Goal: Contribute content: Contribute content

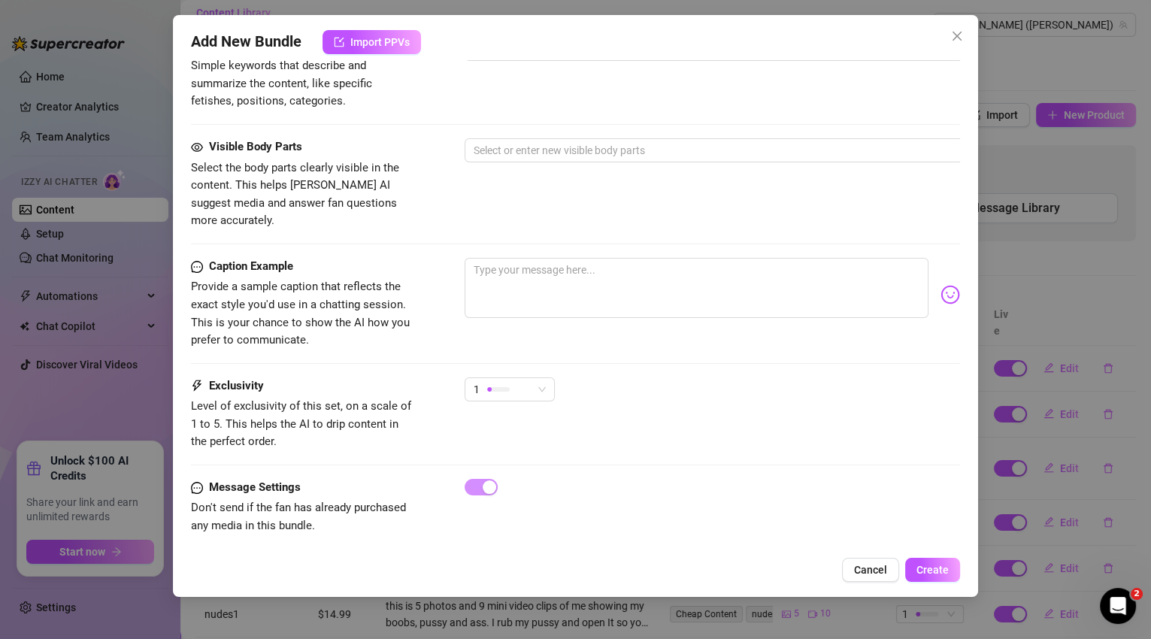
scroll to position [782, 0]
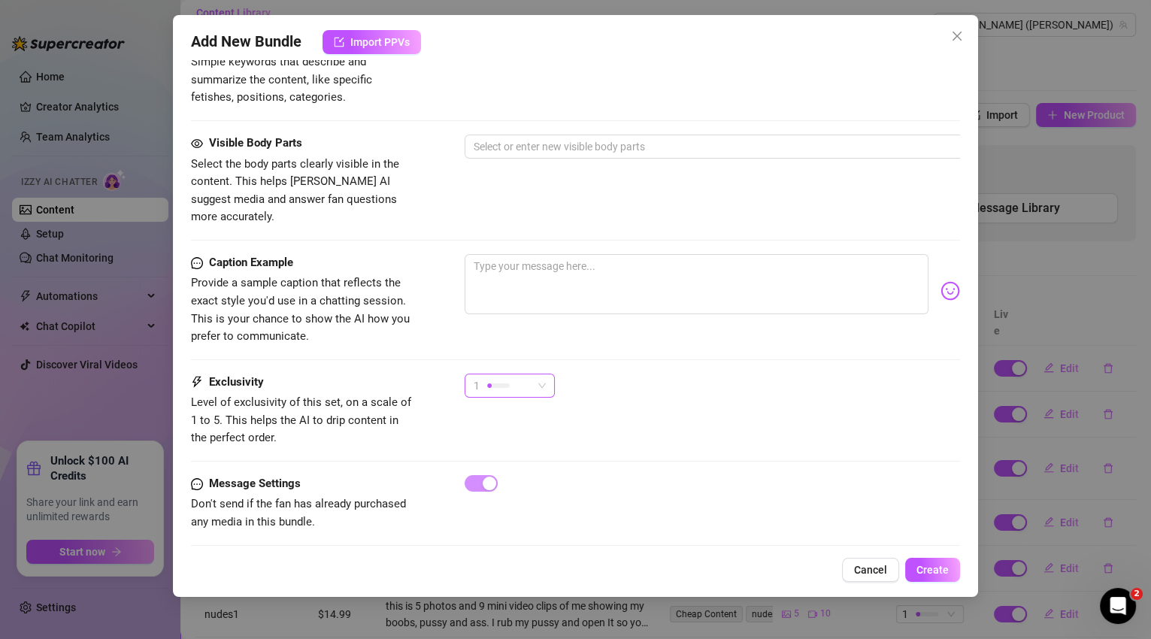
click at [516, 374] on div "1" at bounding box center [503, 385] width 59 height 23
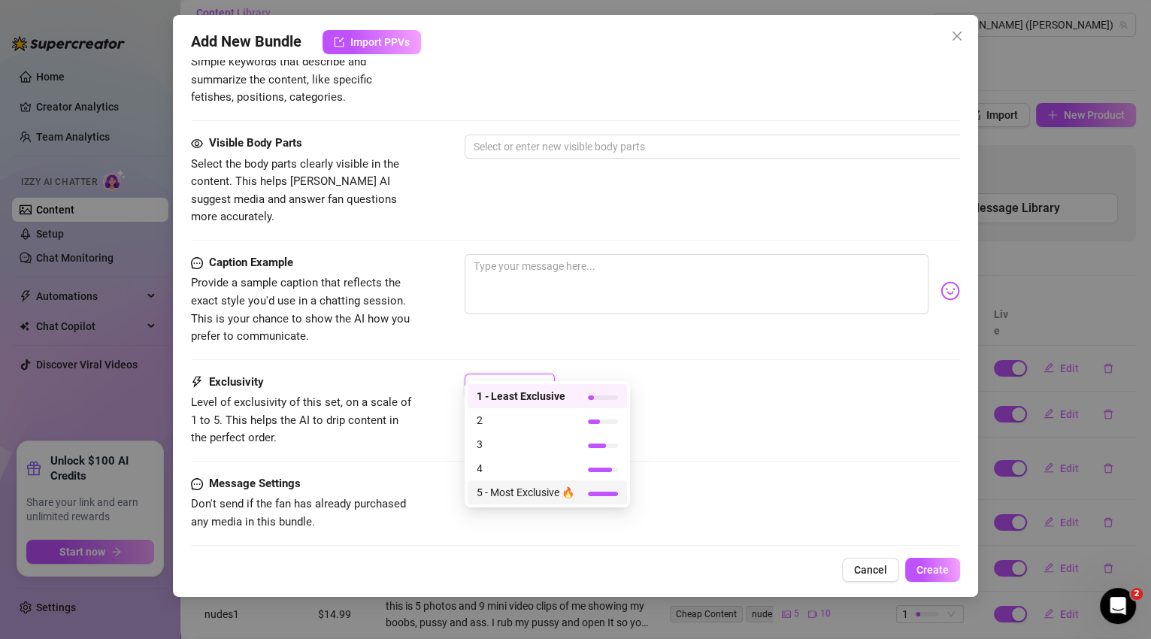
click at [584, 489] on div "5 - Most Exclusive 🔥" at bounding box center [547, 492] width 141 height 17
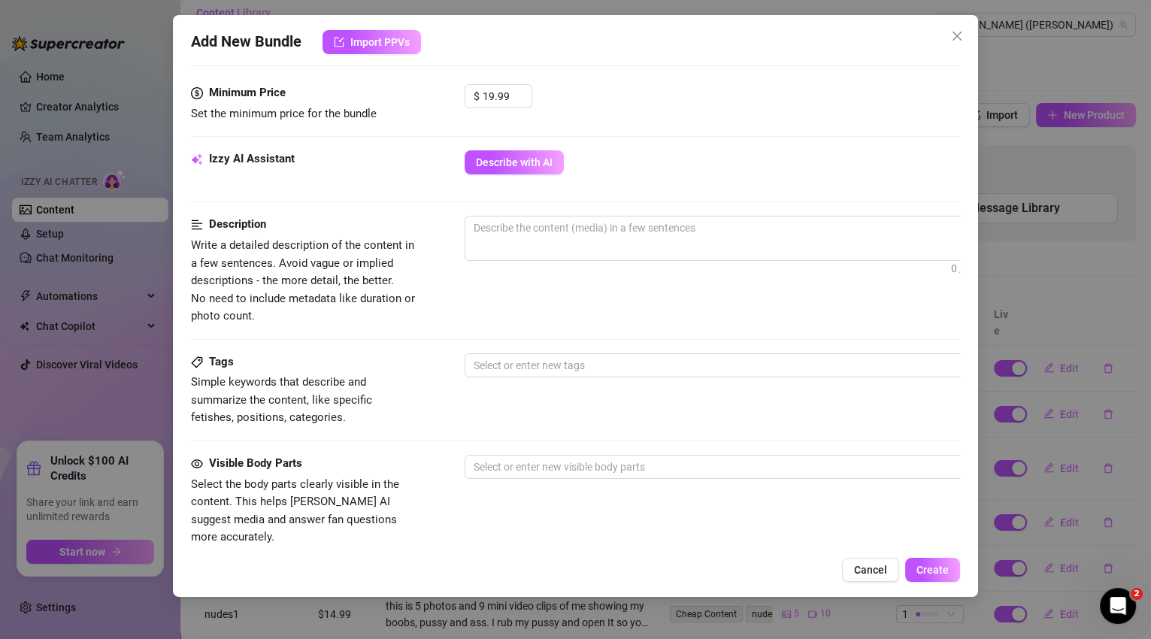
scroll to position [441, 0]
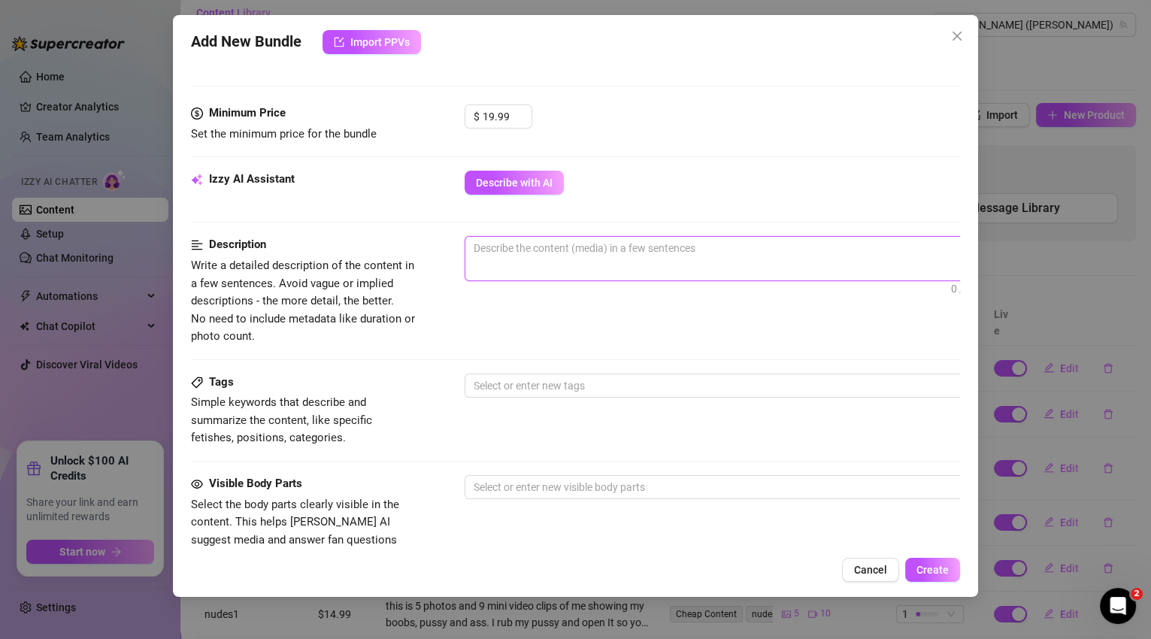
click at [547, 256] on textarea at bounding box center [727, 248] width 525 height 23
type textarea "i"
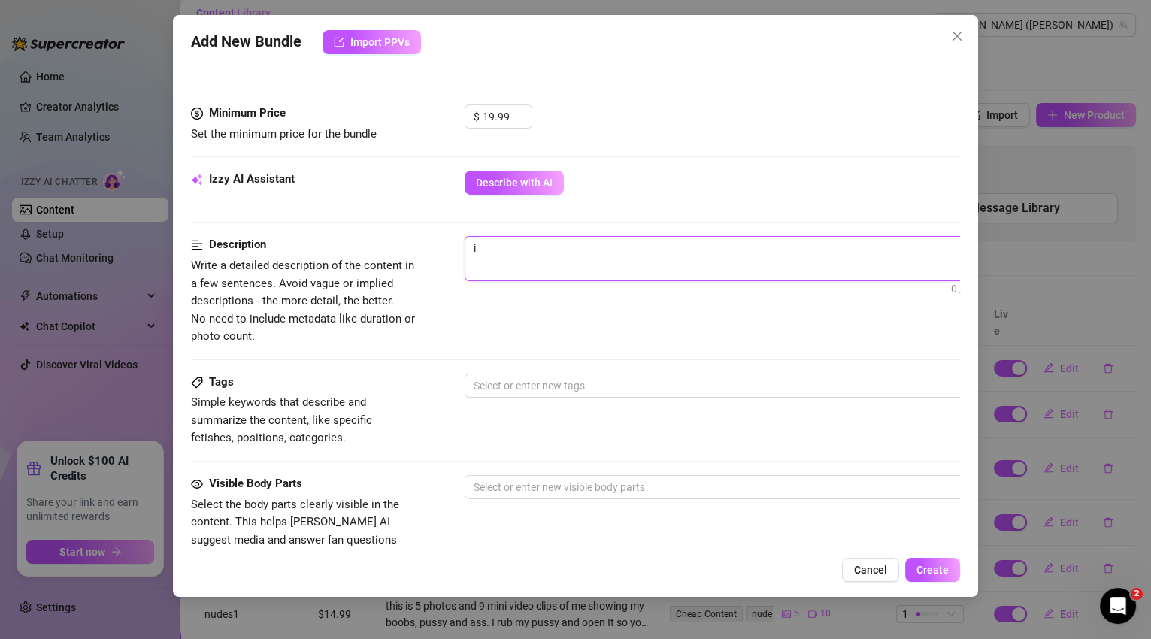
type textarea "i g"
type textarea "i ge"
type textarea "i get"
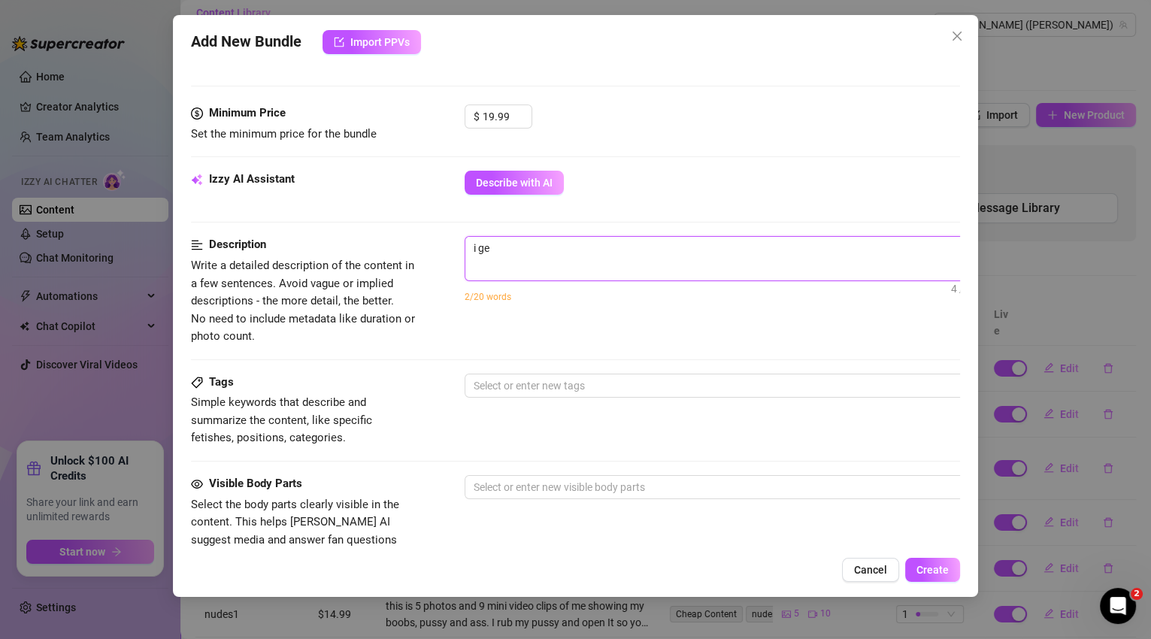
type textarea "i get"
type textarea "i get u"
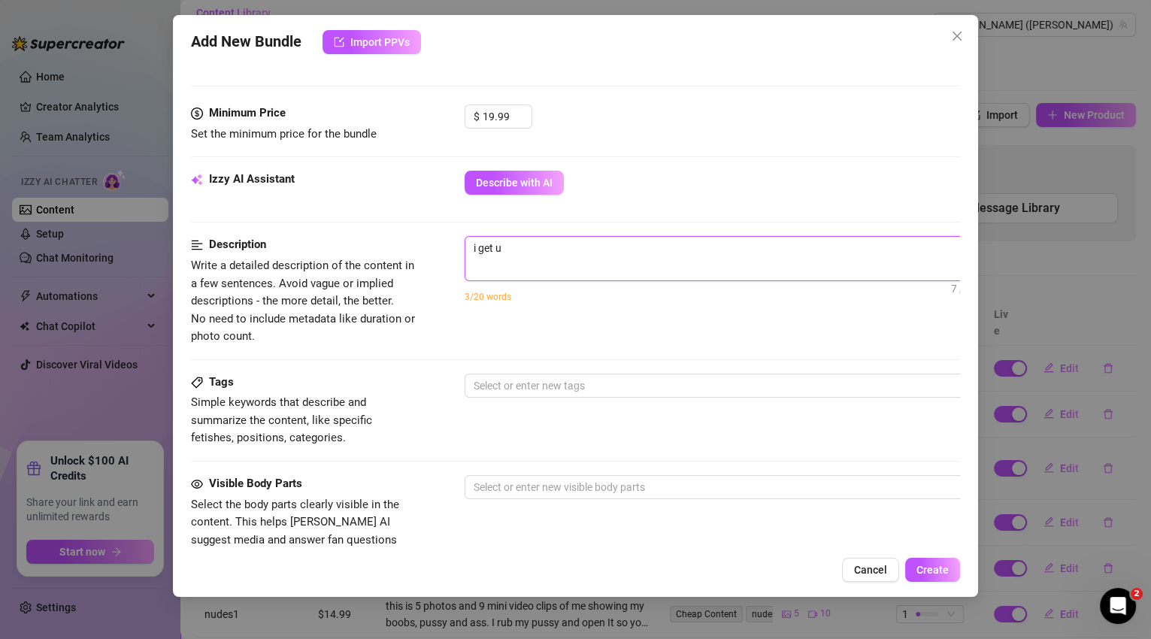
type textarea "i get"
type textarea "i get d"
type textarea "i get du"
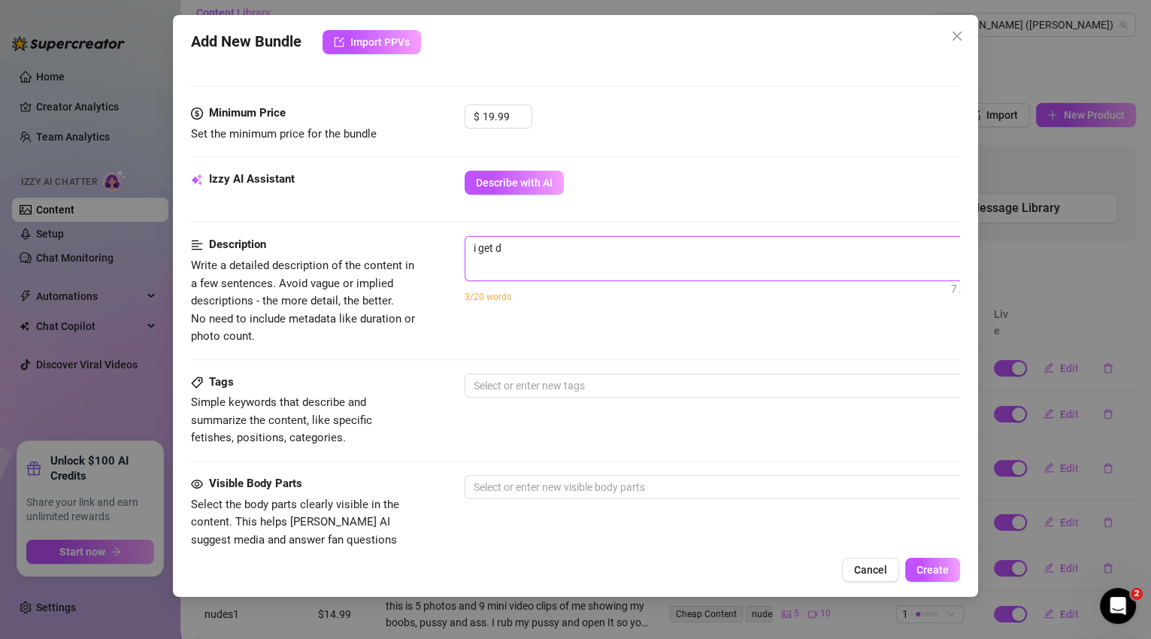
type textarea "i get du"
type textarea "i get duc"
type textarea "i get du"
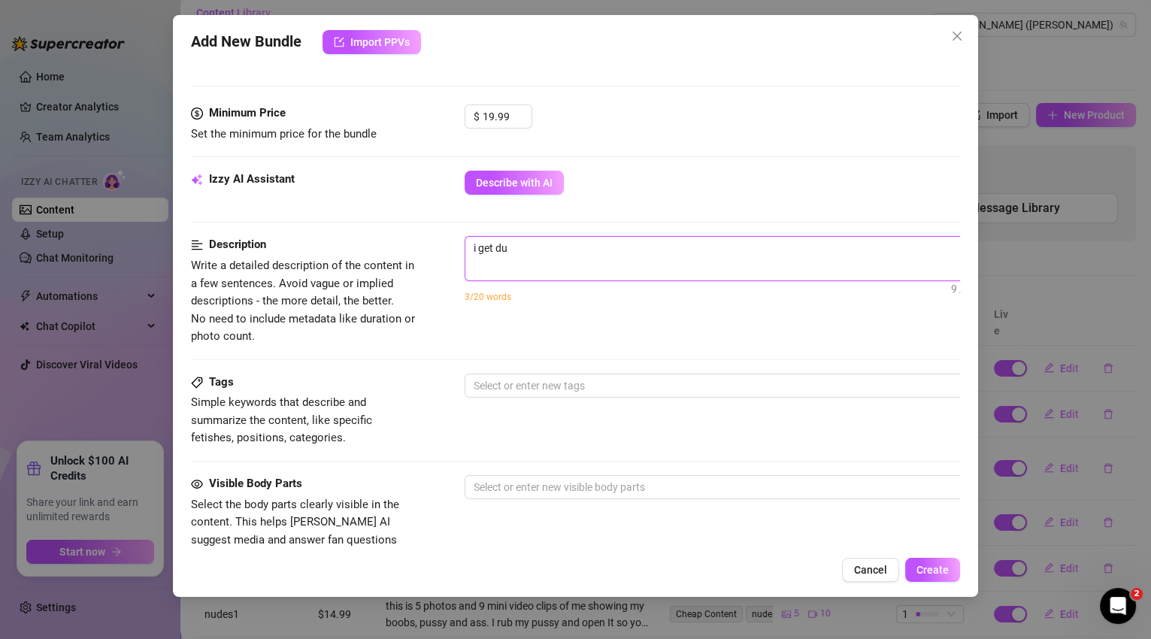
type textarea "i get d"
type textarea "i get"
type textarea "i get f"
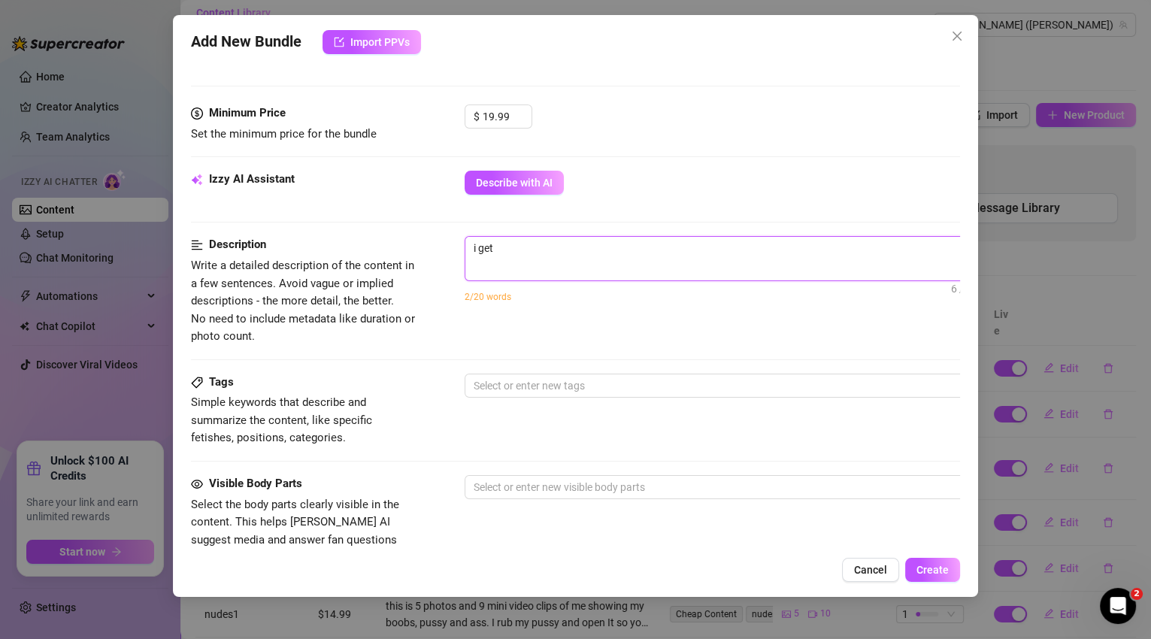
type textarea "i get f"
type textarea "i get fu"
type textarea "i get fuc"
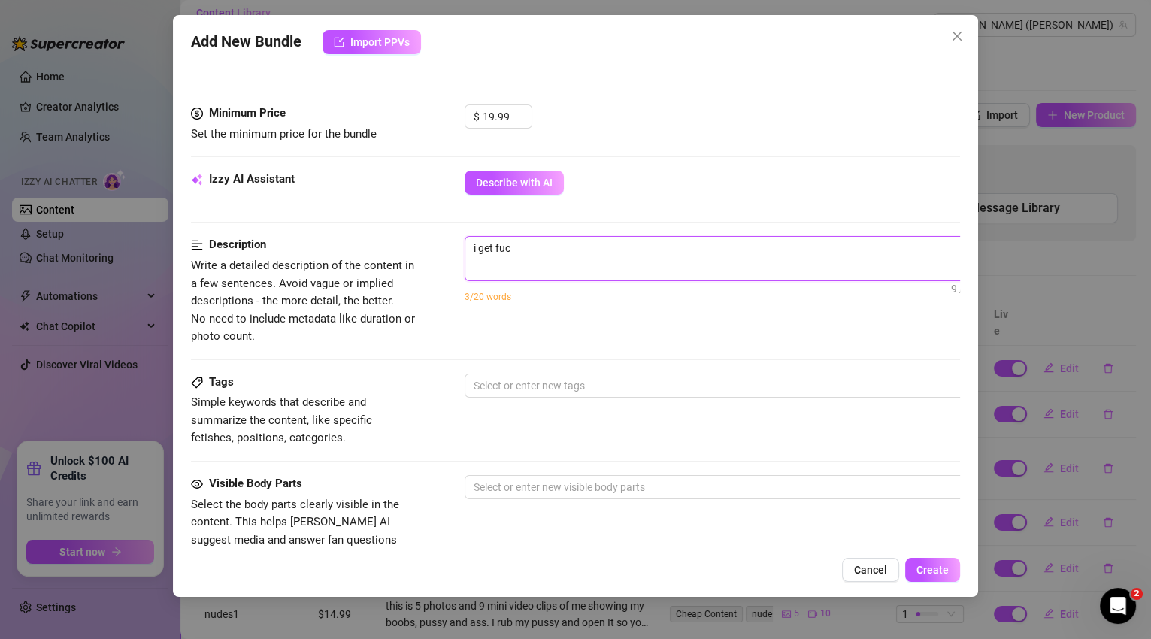
type textarea "i get fucj"
type textarea "i get fucje"
type textarea "i get fucjed"
type textarea "i get fucje"
type textarea "i get fucje\"
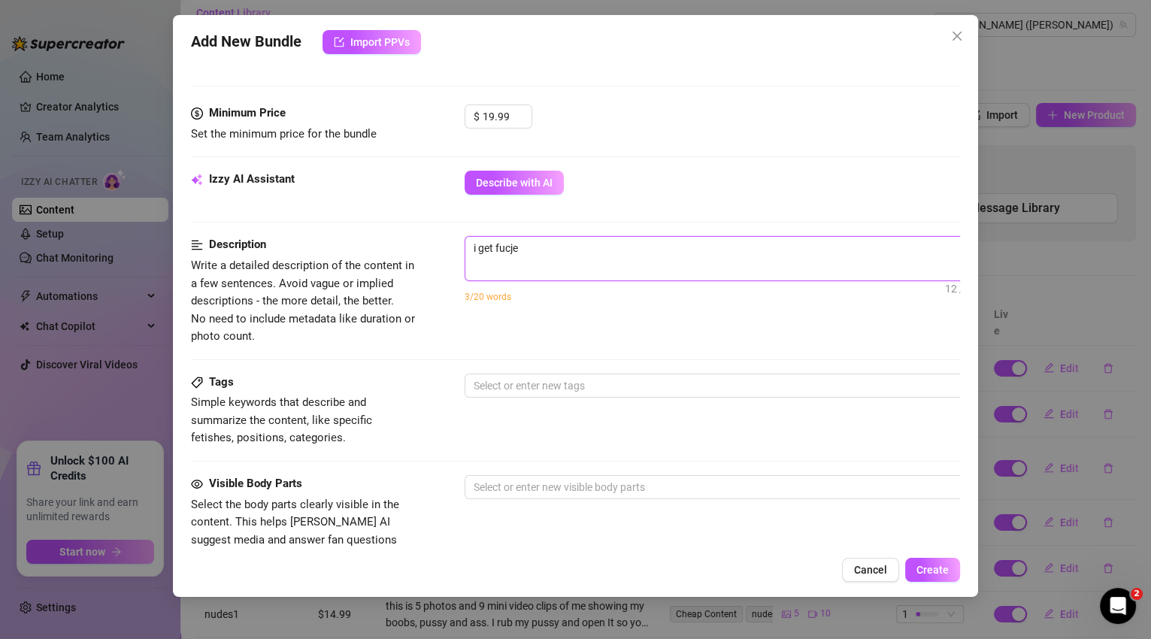
type textarea "i get fucje\"
type textarea "i get fucje"
type textarea "i get fucj"
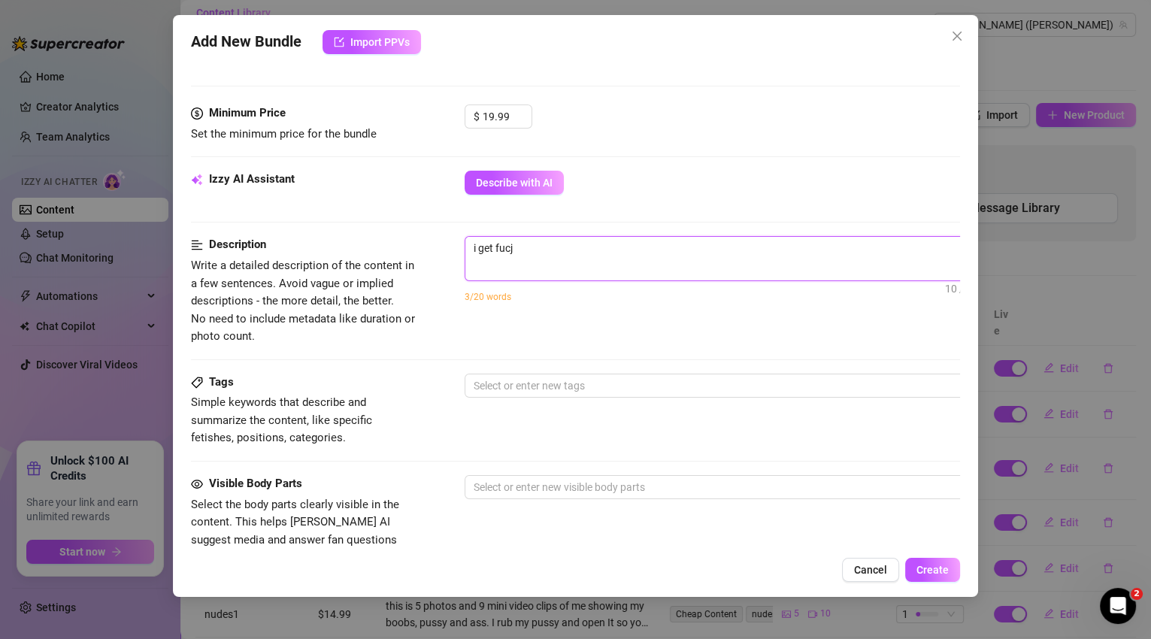
type textarea "i get fuc"
type textarea "i get fuck"
type textarea "i get fucke"
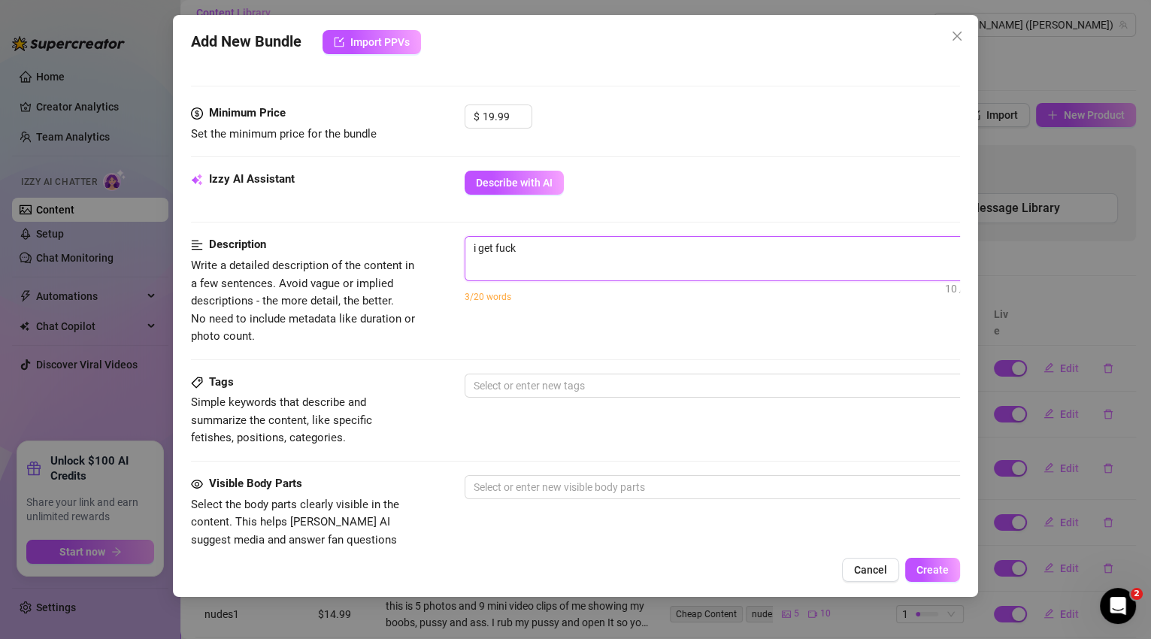
type textarea "i get fucke"
type textarea "i get fucked"
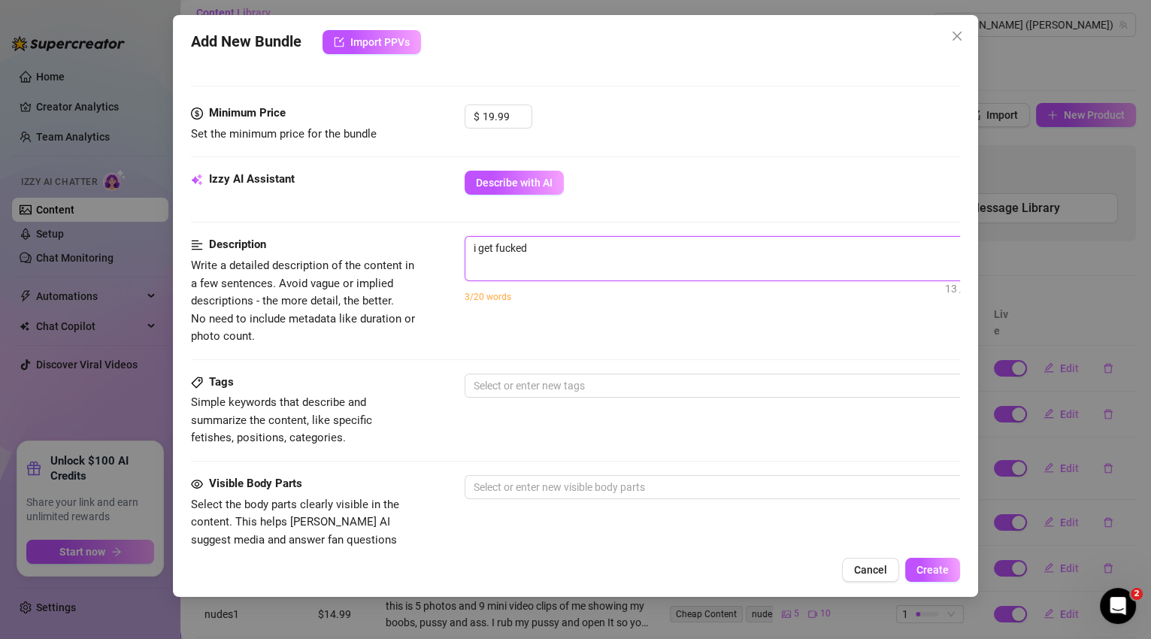
type textarea "i get fucked r"
type textarea "i get fucked ro"
type textarea "i get fucked rou"
type textarea "i get fucked roug"
type textarea "i get fucked rough"
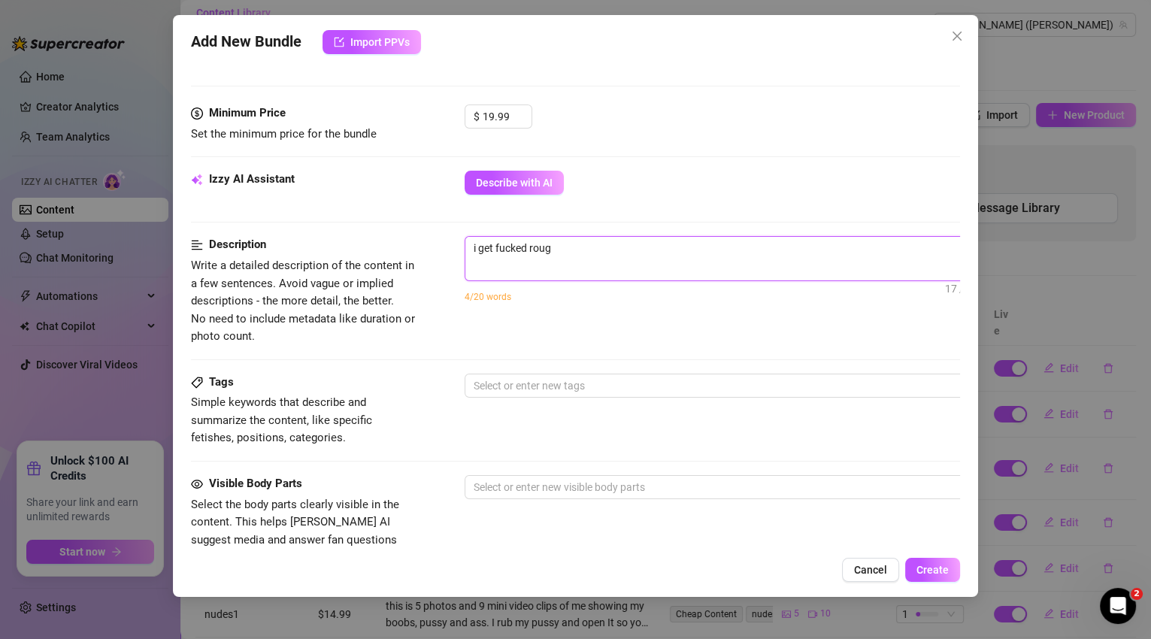
type textarea "i get fucked rough"
type textarea "i get fucked rough,"
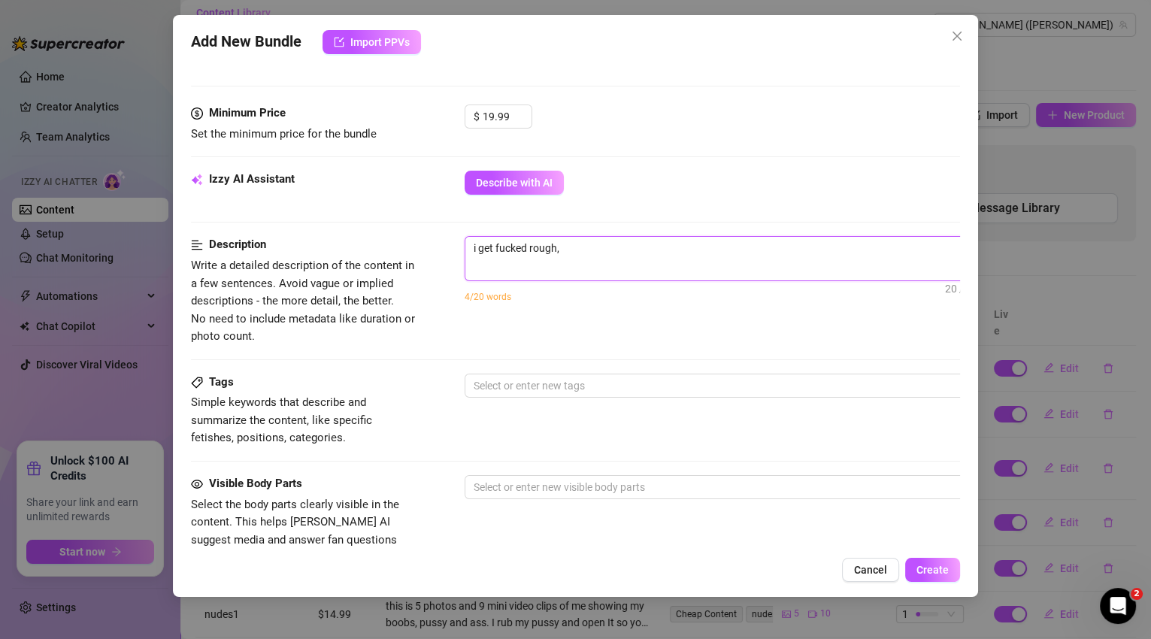
type textarea "i get fucked rough, w"
type textarea "i get fucked rough, we"
type textarea "i get fucked rough, we h"
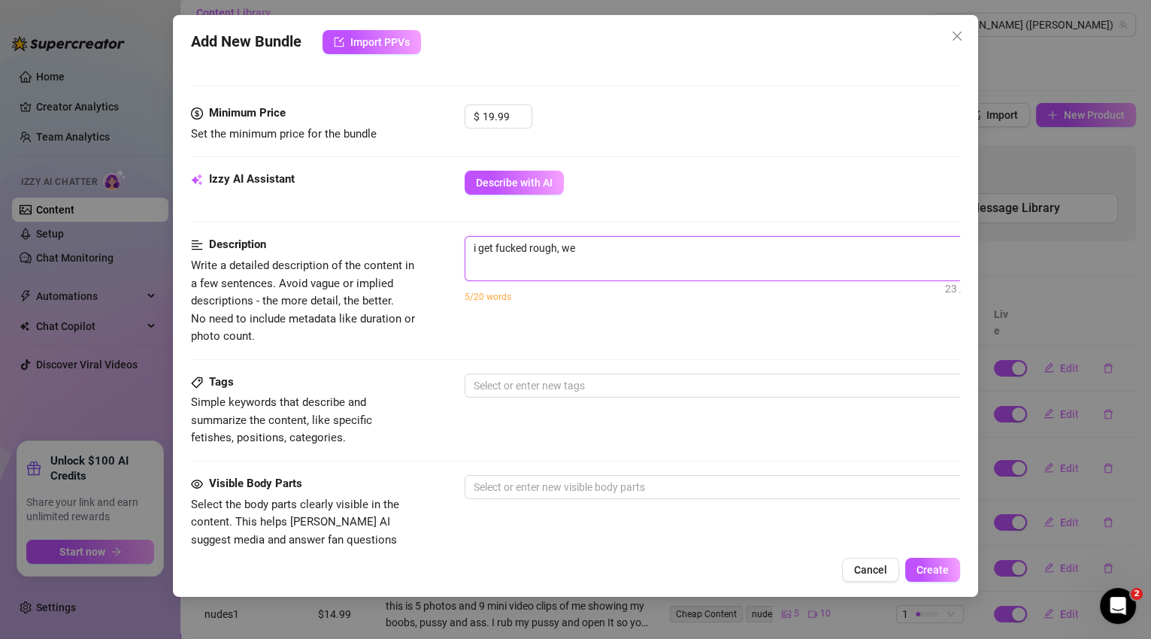
type textarea "i get fucked rough, we h"
type textarea "i get fucked rough, we ha"
type textarea "i get fucked rough, we h"
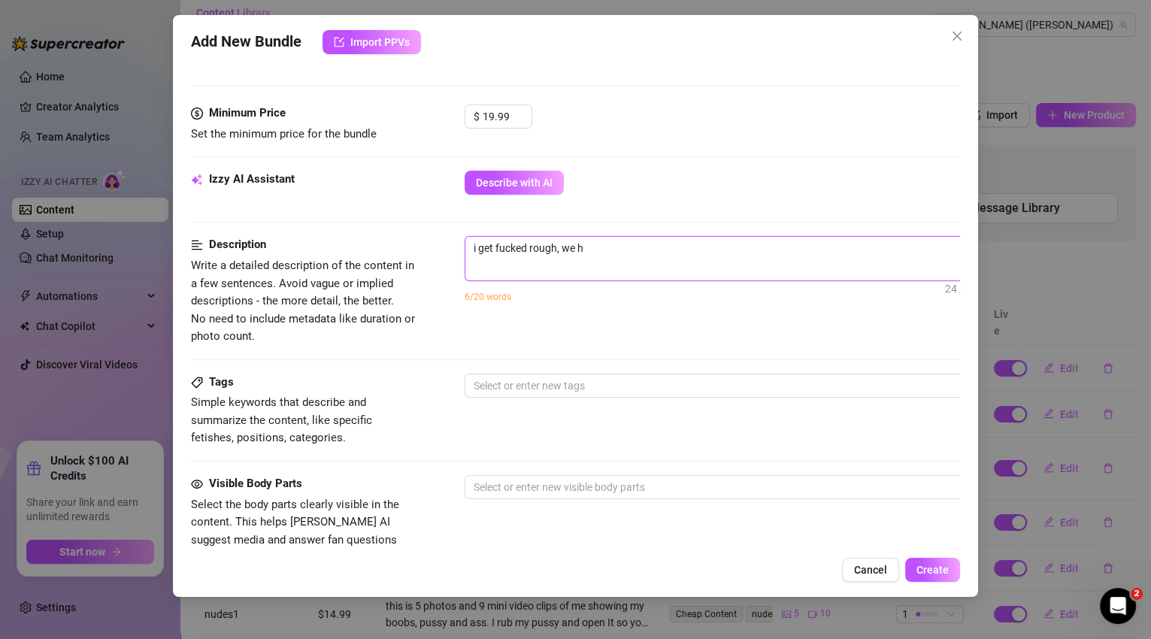
type textarea "i get fucked rough, we"
type textarea "i get fucked rough, w"
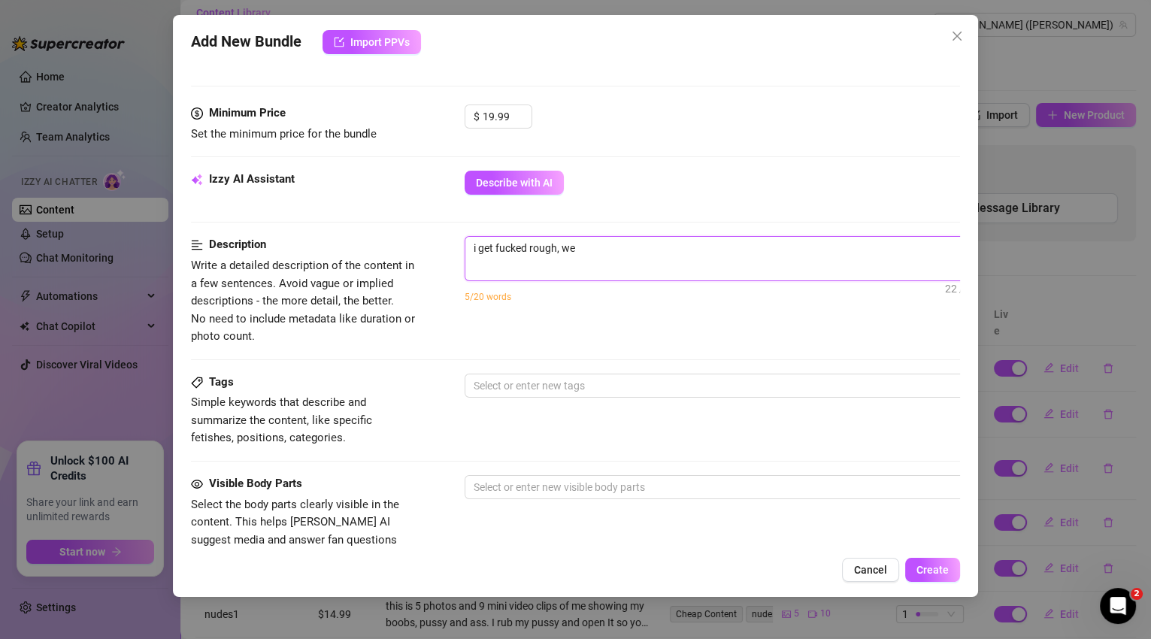
type textarea "i get fucked rough, w"
type textarea "i get fucked rough,"
type textarea "i get fucked rough, h"
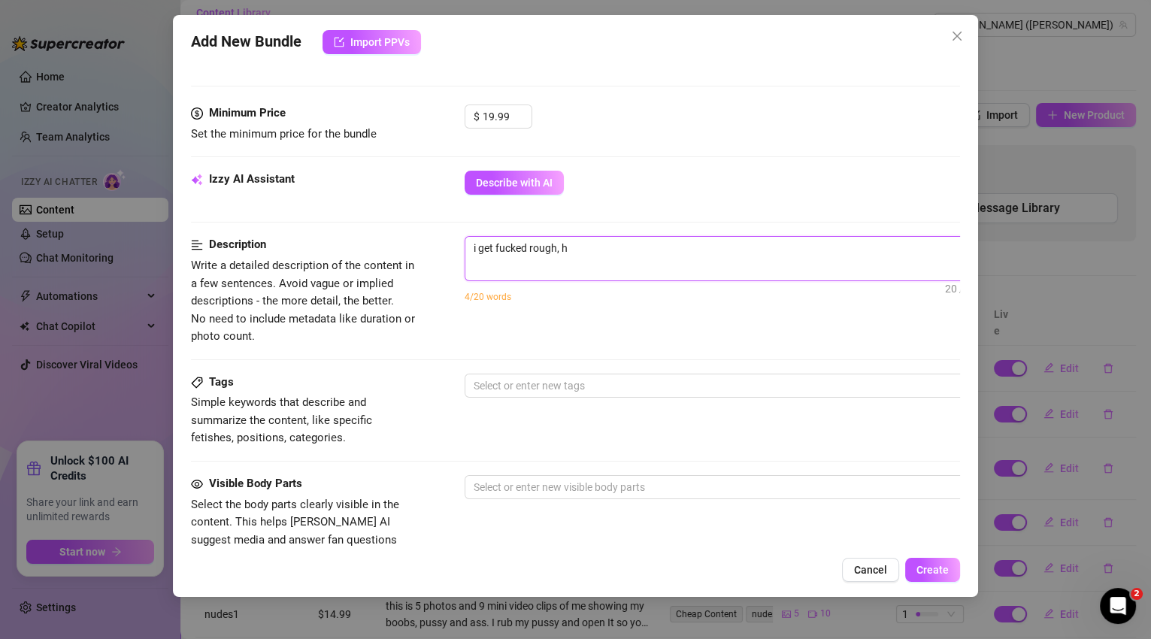
type textarea "i get fucked rough, ha"
type textarea "i get fucked rough, hav"
type textarea "i get fucked rough, have"
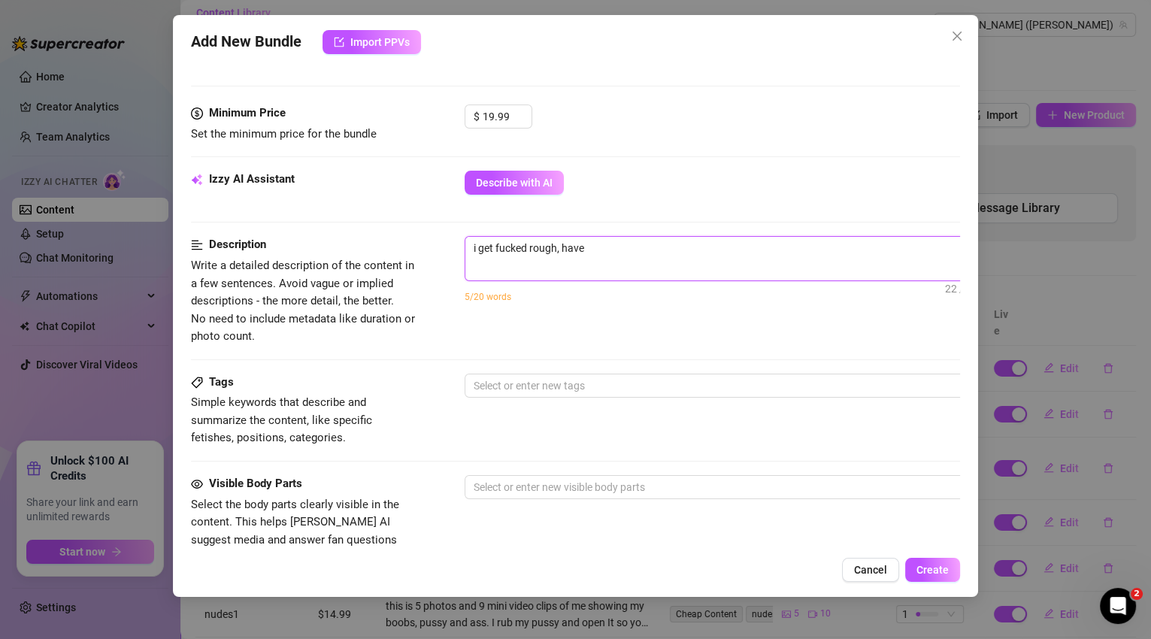
type textarea "i get fucked rough, have"
type textarea "i get fucked rough, have e"
type textarea "i get fucked rough, have es"
type textarea "i get fucked rough, have ess"
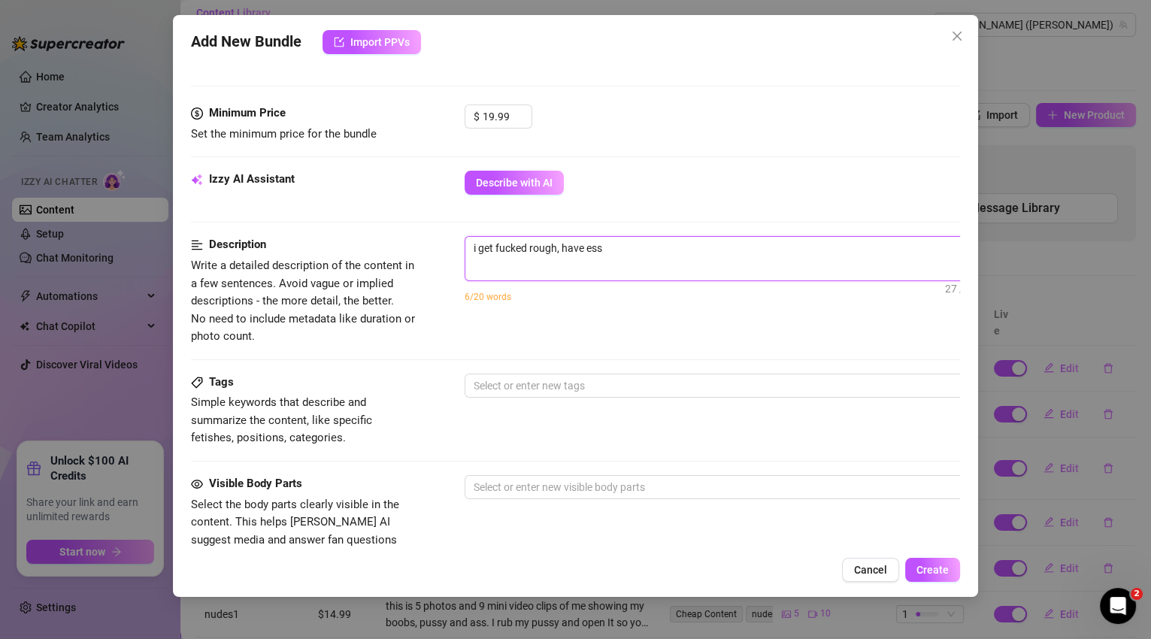
type textarea "i get fucked rough, have es"
type textarea "i get fucked rough, have e"
type textarea "i get fucked rough, have"
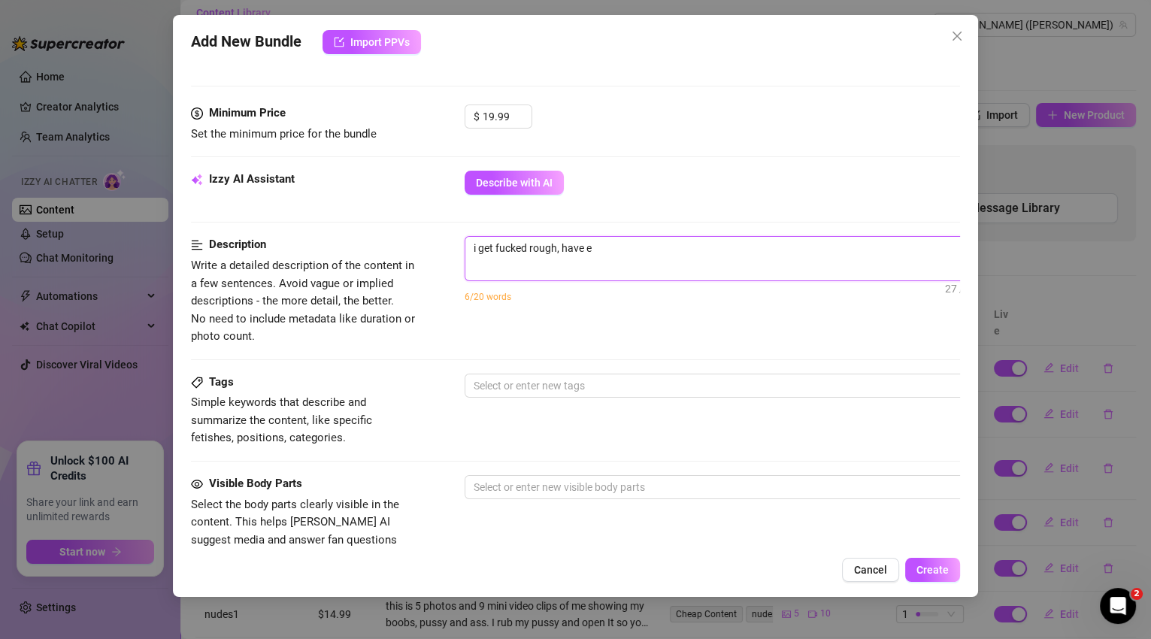
type textarea "i get fucked rough, have"
type textarea "i get fucked rough, have s"
type textarea "i get fucked rough, have"
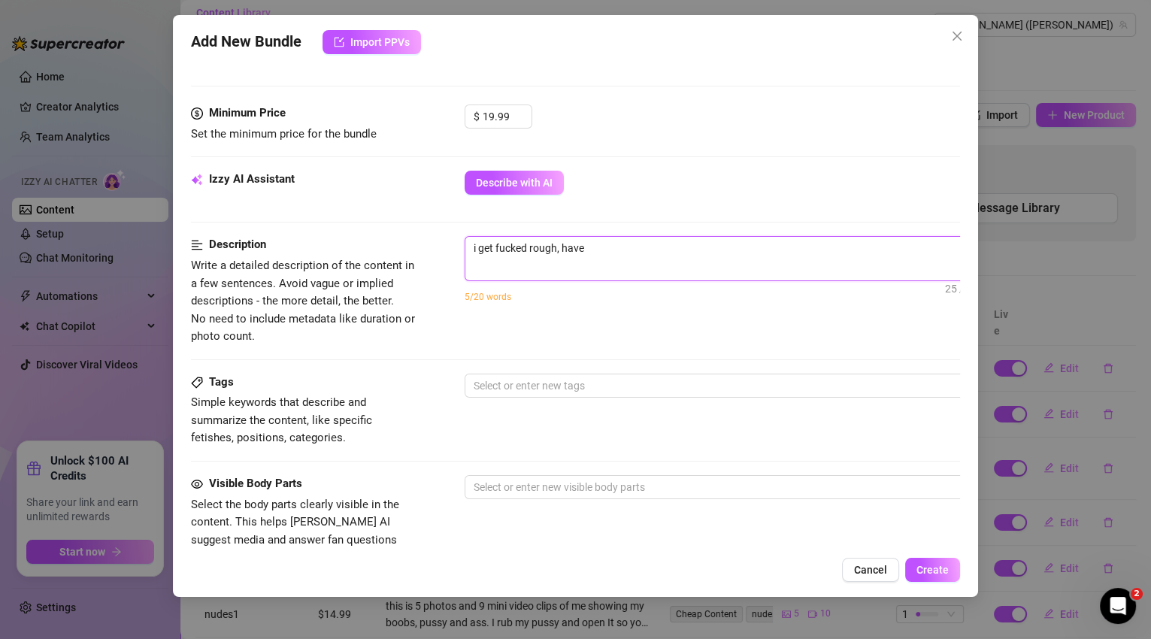
type textarea "i get fucked rough, have"
type textarea "i get fucked rough, hav"
type textarea "i get fucked rough, ha"
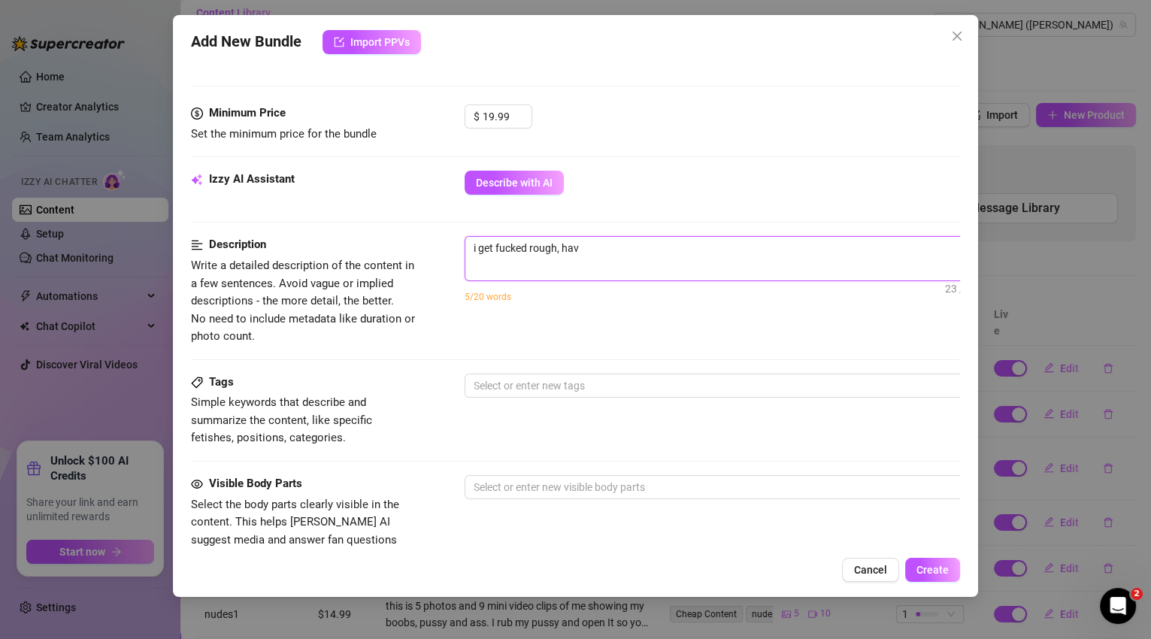
type textarea "i get fucked rough, ha"
type textarea "i get fucked rough, h"
type textarea "i get fucked rough,"
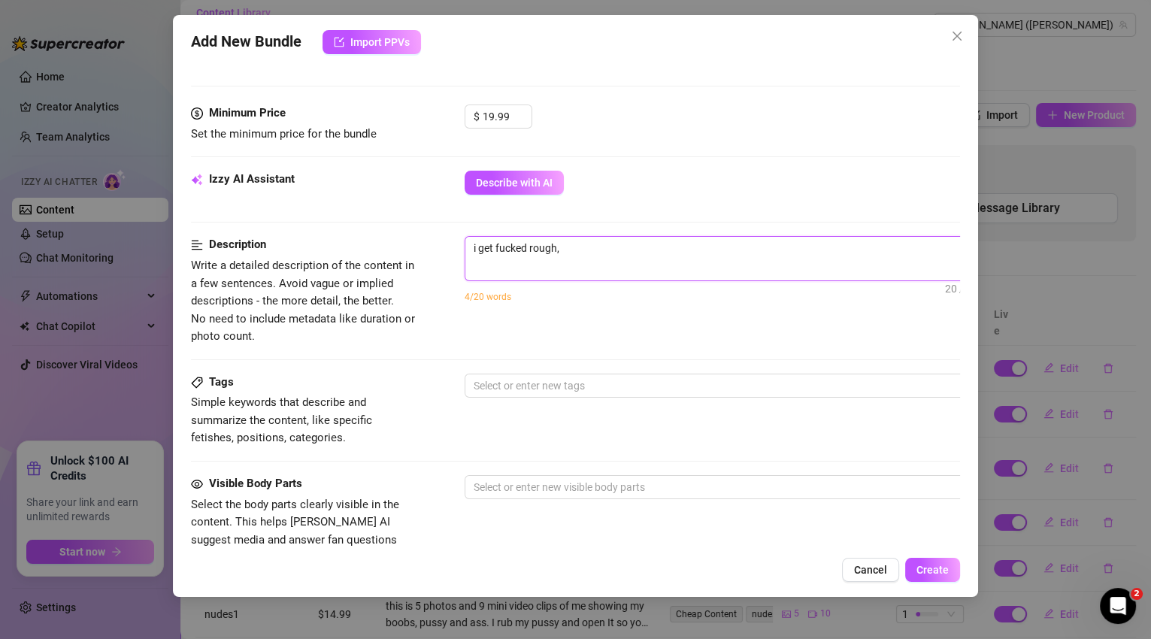
type textarea "i get fucked rough, i"
type textarea "i get fucked rough, i g"
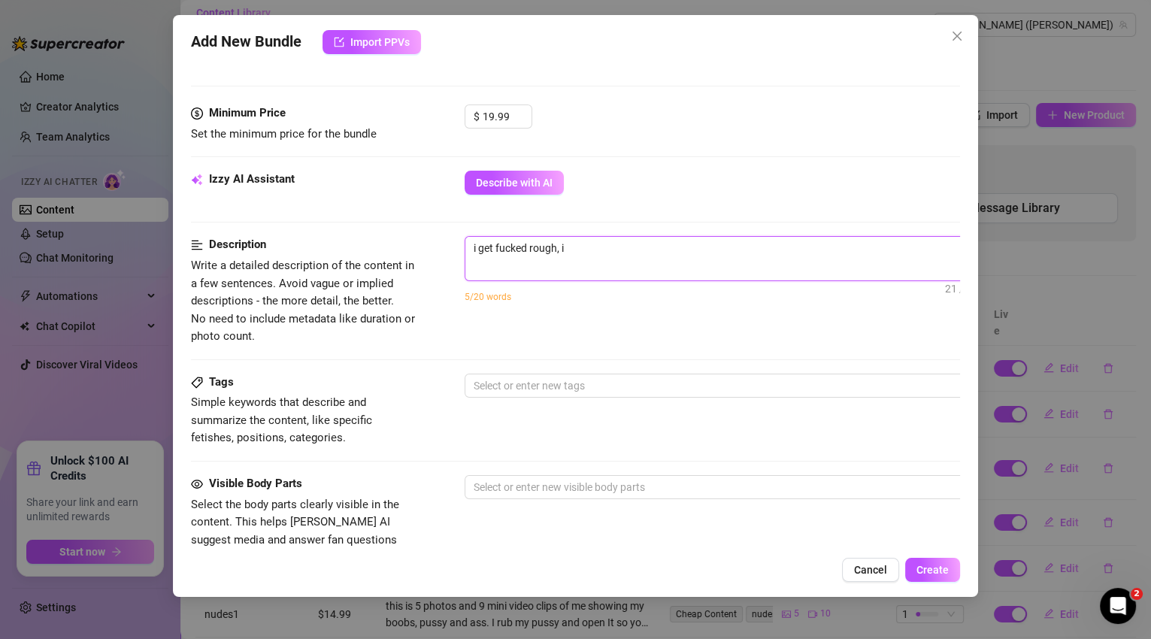
type textarea "i get fucked rough, i g"
type textarea "i get fucked rough, i gi"
type textarea "i get fucked rough, i giv"
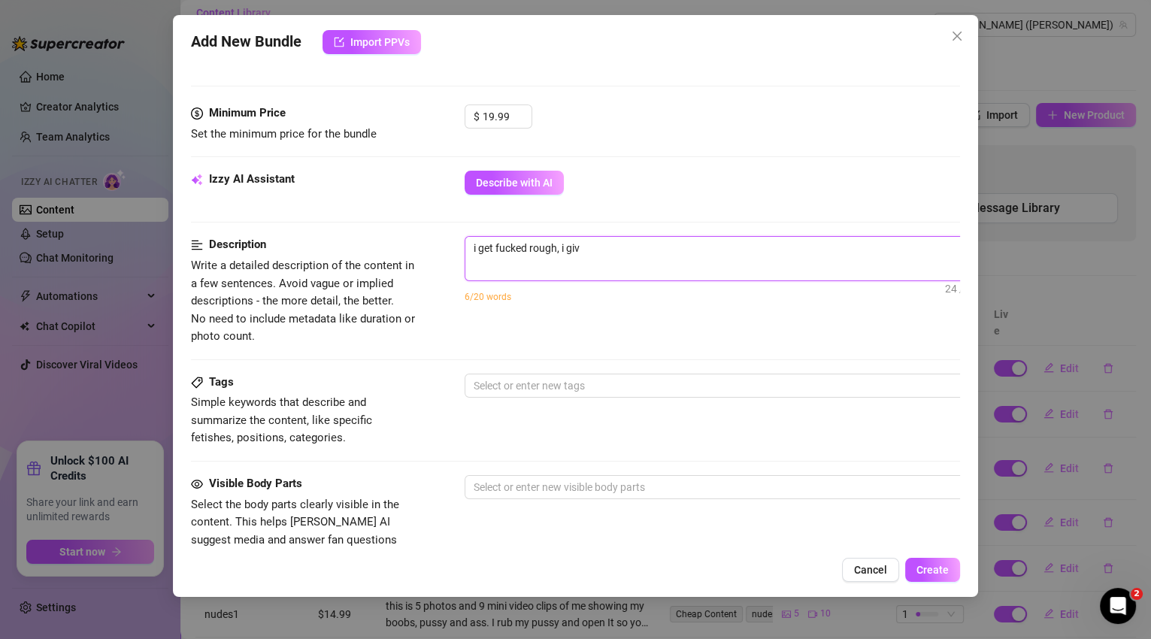
type textarea "i get fucked rough, i give"
type textarea "i get fucked rough, i give h"
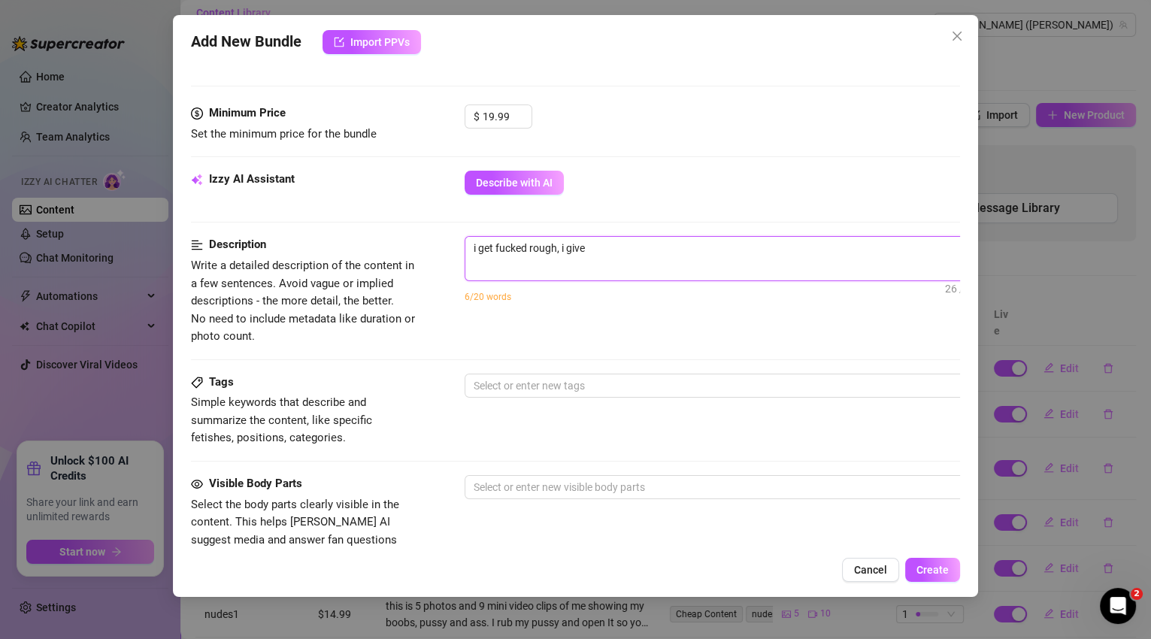
type textarea "i get fucked rough, i give h"
type textarea "i get fucked rough, i give hi"
type textarea "i get fucked rough, i give him"
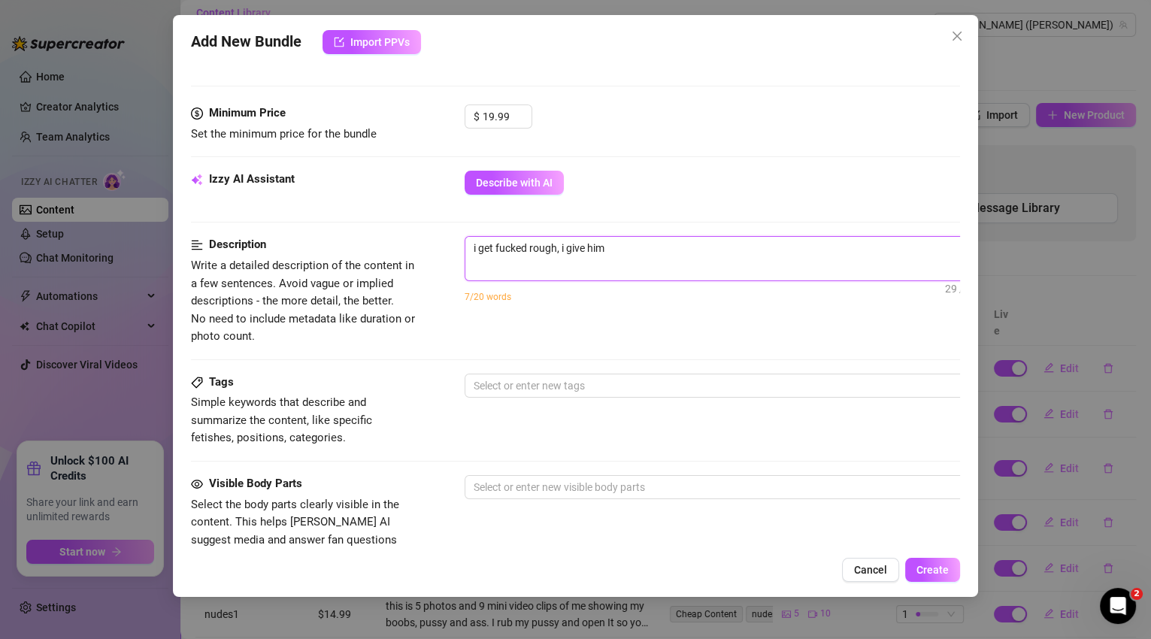
type textarea "i get fucked rough, i give him"
type textarea "i get fucked rough, i give him h"
type textarea "i get fucked rough, i give him he"
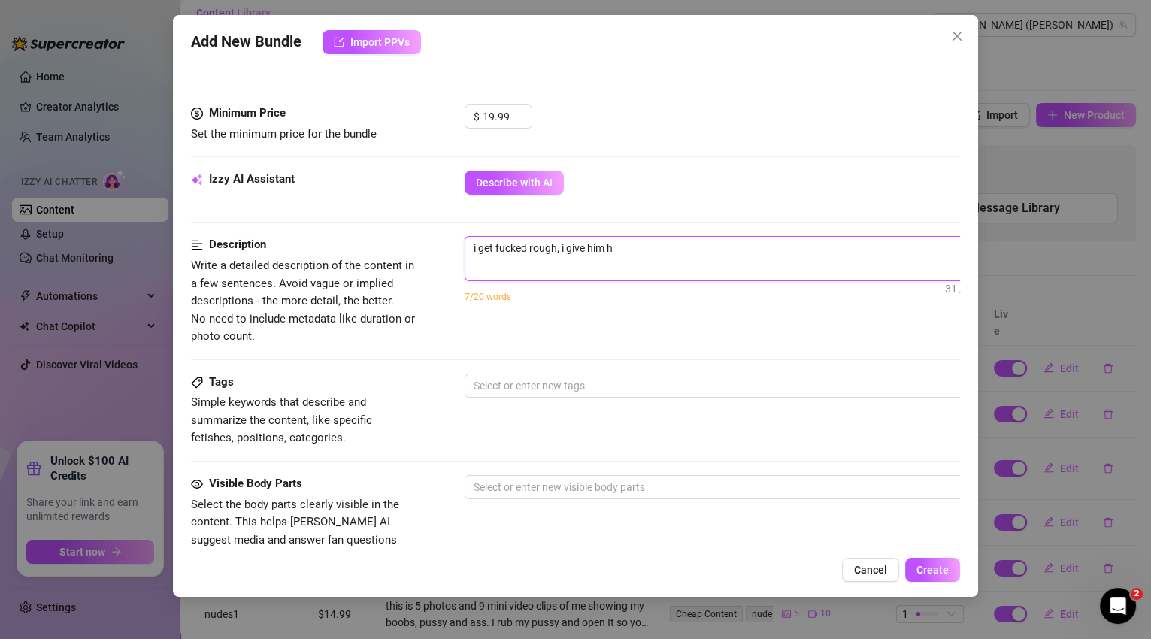
type textarea "i get fucked rough, i give him he"
type textarea "i get fucked rough, i give him hea"
type textarea "i get fucked rough, i give him head"
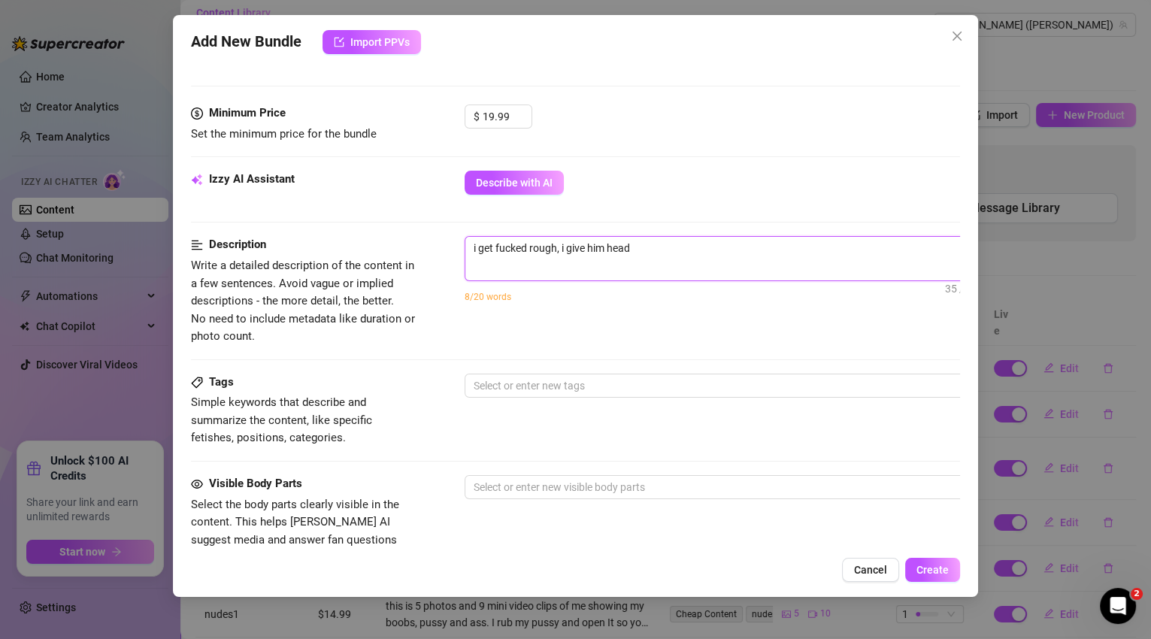
type textarea "i get fucked rough, i give him head,"
type textarea "i get fucked rough, i give him head, h"
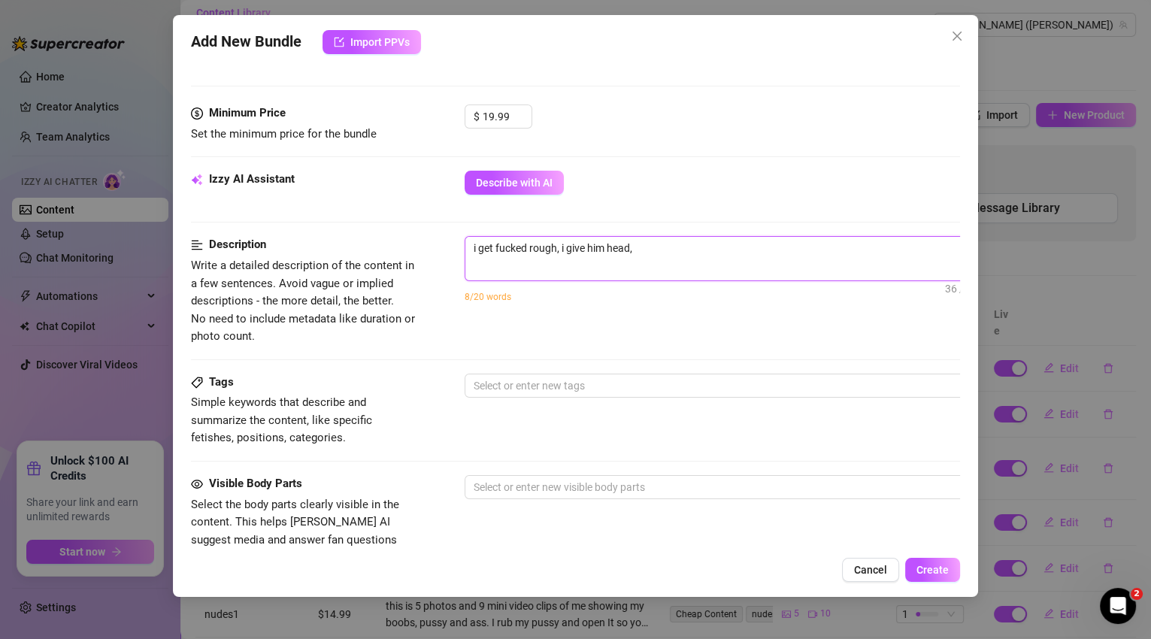
type textarea "i get fucked rough, i give him head, h"
type textarea "i get fucked rough, i give him head, he"
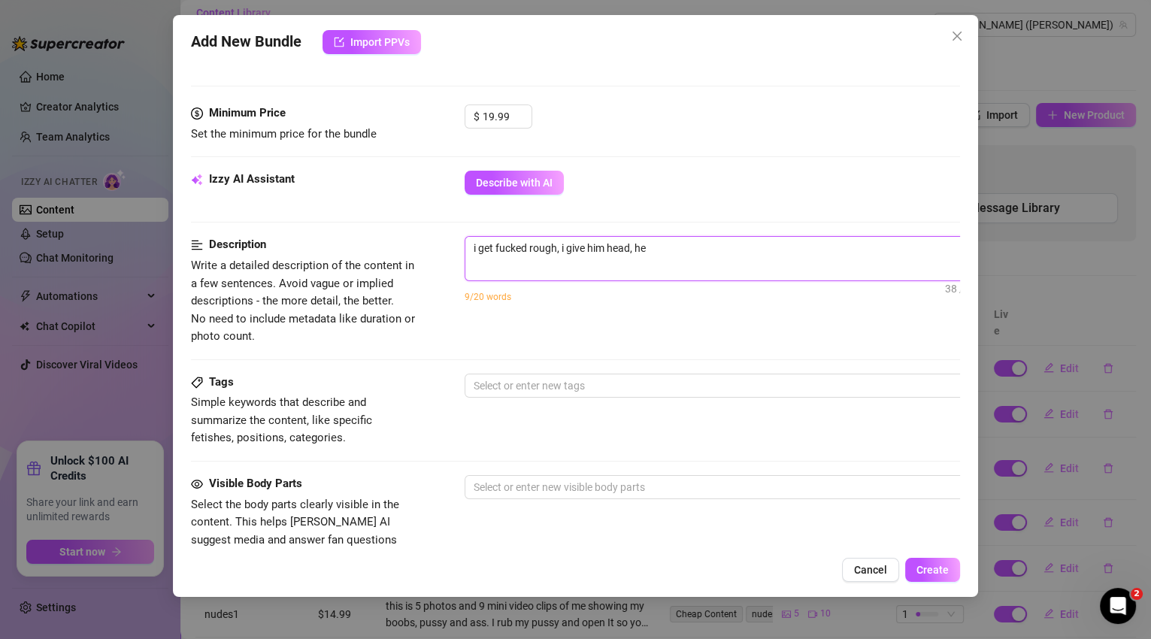
type textarea "i get fucked rough, i give him head, he f"
type textarea "i get fucked rough, i give him head, he fu"
type textarea "i get fucked rough, i give him head, he fuc"
type textarea "i get fucked rough, i give him head, he fuck"
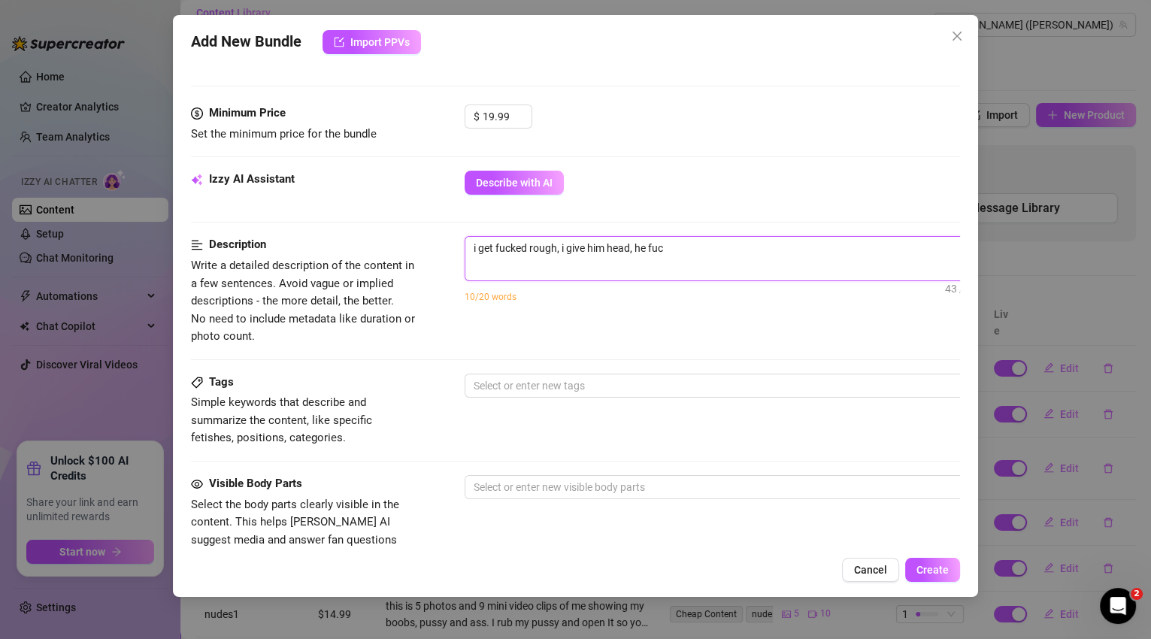
type textarea "i get fucked rough, i give him head, he fuck"
type textarea "i get fucked rough, i give him head, he fucks"
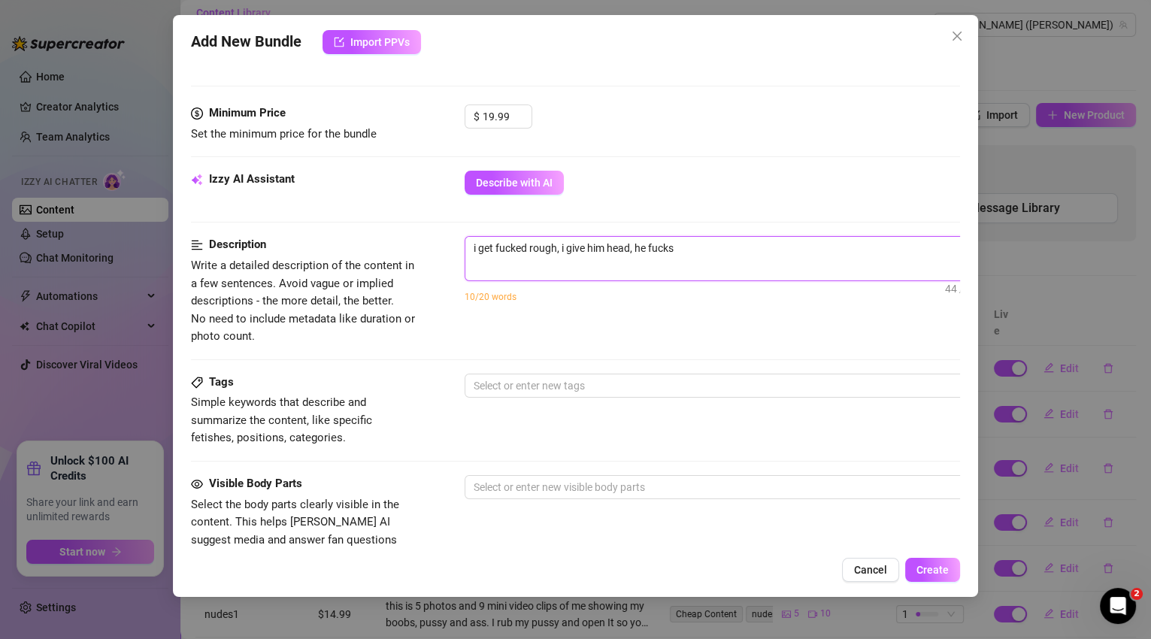
type textarea "i get fucked rough, i give him head, he fucks m"
type textarea "i get fucked rough, i give him head, he fucks me"
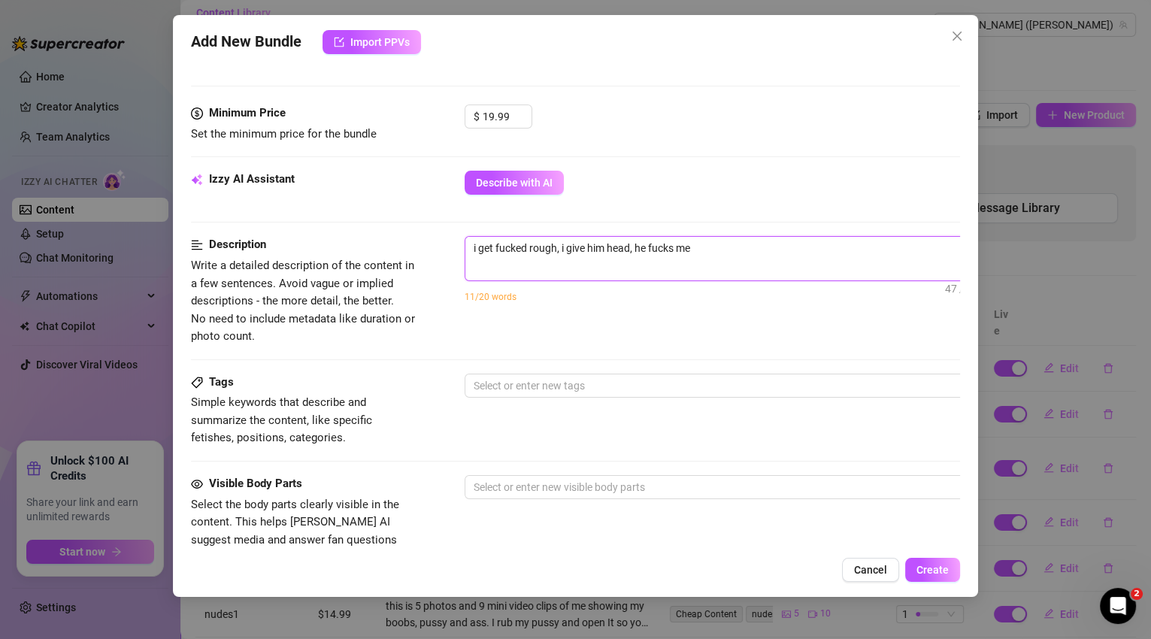
type textarea "i get fucked rough, i give him head, he fucks me"
type textarea "i get fucked rough, i give him head, he fucks me d"
type textarea "i get fucked rough, i give him head, he fucks me do"
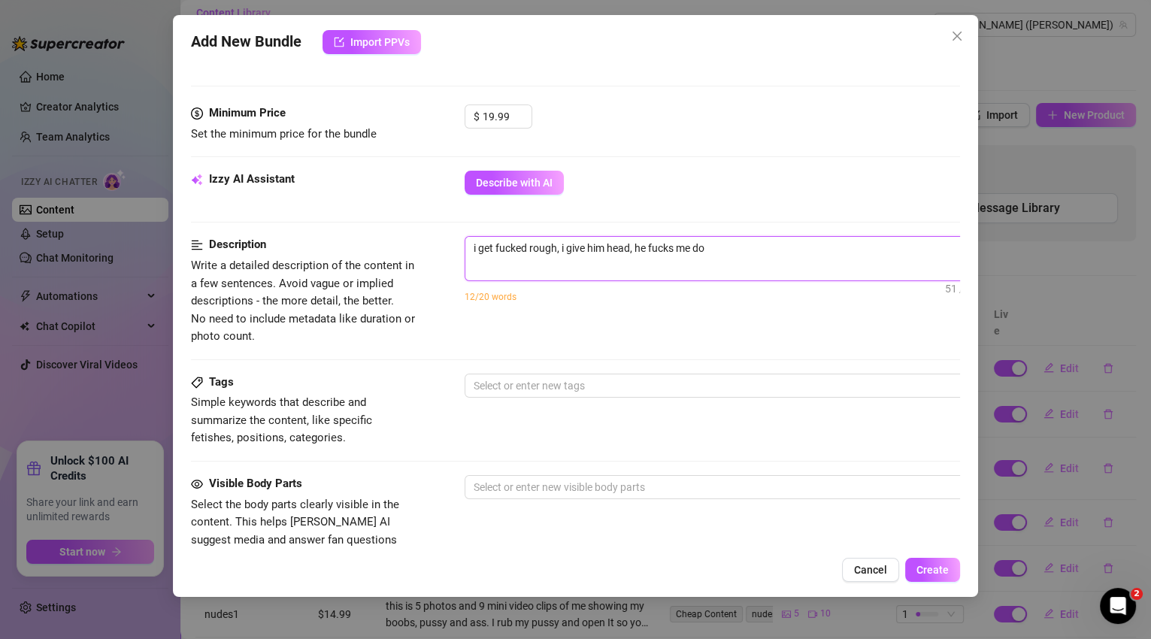
type textarea "i get fucked rough, i give him head, he fucks me dof"
type textarea "i get fucked rough, i give him head, he fucks me dofg"
type textarea "i get fucked rough, i give him head, he fucks me dofgf"
type textarea "i get fucked rough, i give him head, he fucks me dofgfy"
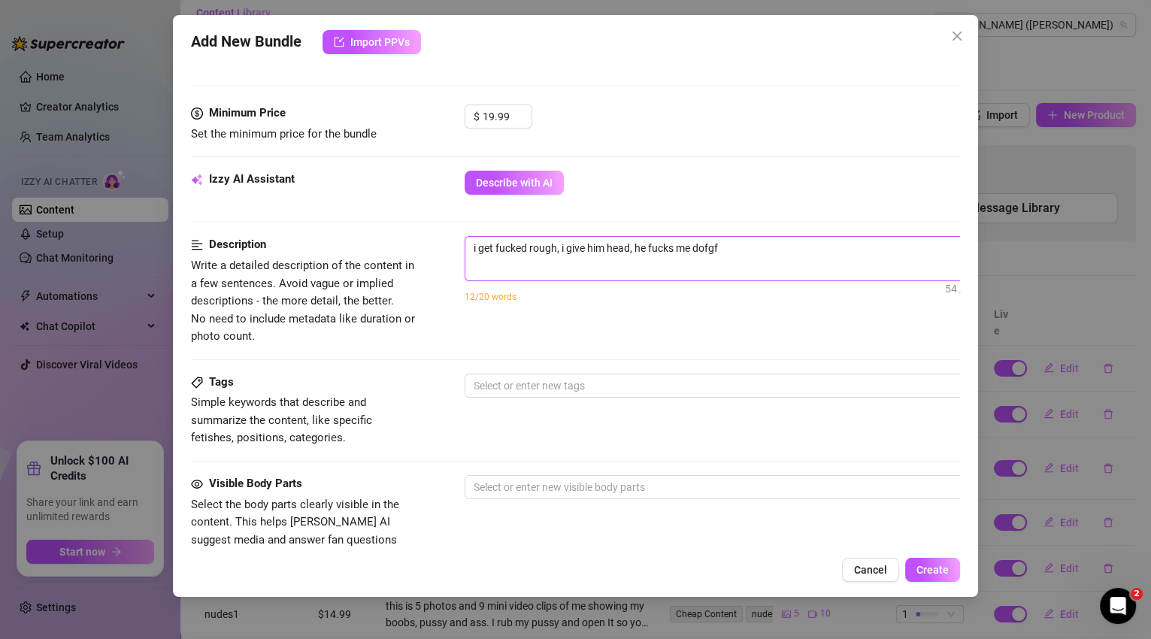
type textarea "i get fucked rough, i give him head, he fucks me dofgfy"
type textarea "i get fucked rough, i give him head, he fucks me dofgf"
type textarea "i get fucked rough, i give him head, he fucks me dofg"
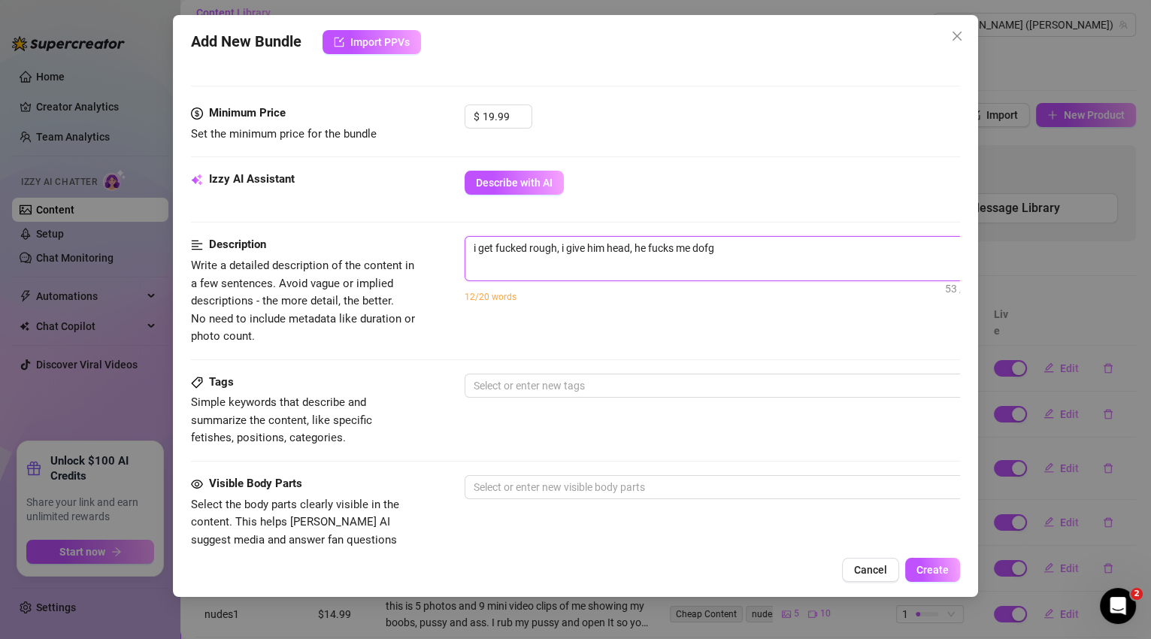
type textarea "i get fucked rough, i give him head, he fucks me dof"
type textarea "i get fucked rough, i give him head, he fucks me do"
type textarea "i get fucked rough, i give him head, he fucks me dog"
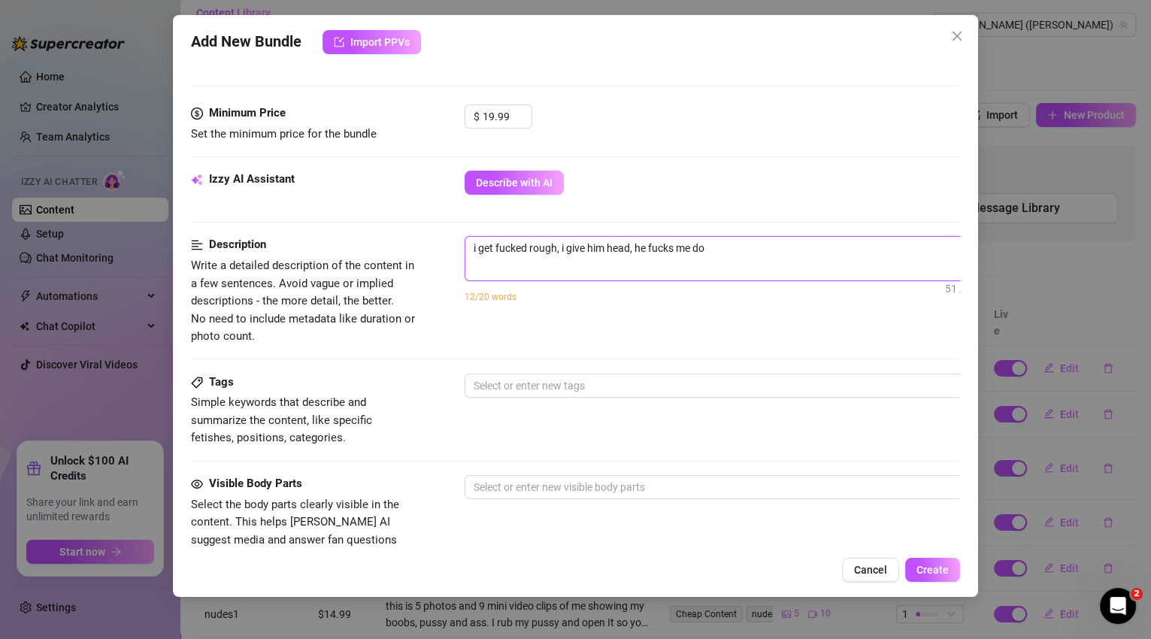
type textarea "i get fucked rough, i give him head, he fucks me dog"
type textarea "i get fucked rough, i give him head, he fucks me dogg"
type textarea "i get fucked rough, i give him head, he fucks me doggy"
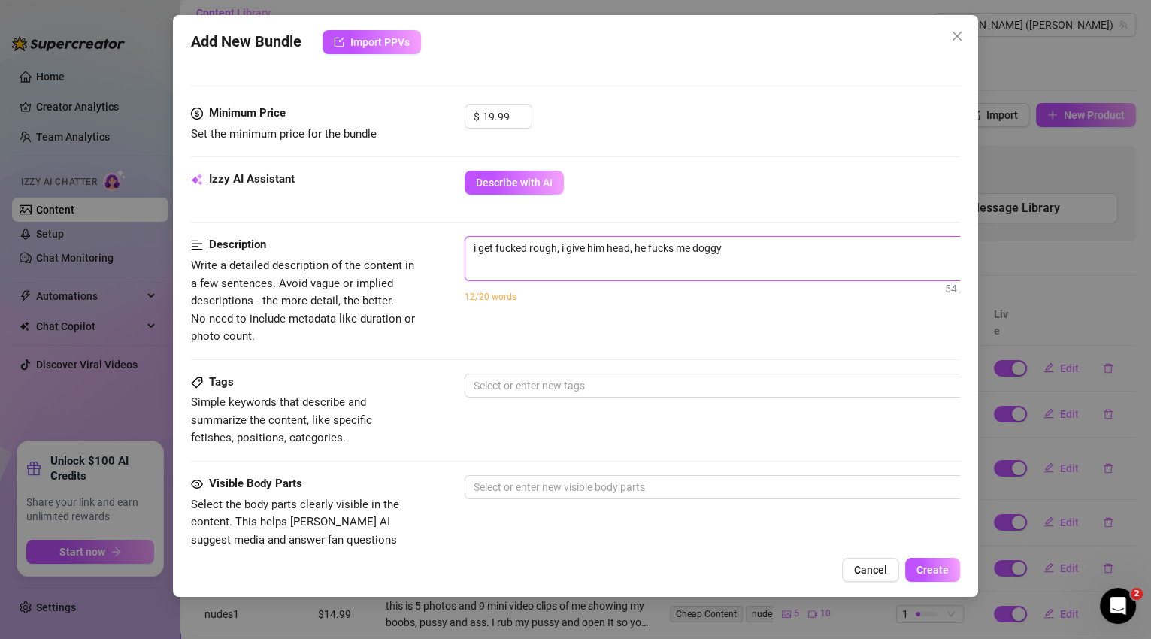
type textarea "i get fucked rough, i give him head, he fucks me doggy"
type textarea "i get fucked rough, i give him head, he fucks me doggy s"
type textarea "i get fucked rough, i give him head, he fucks me doggy st"
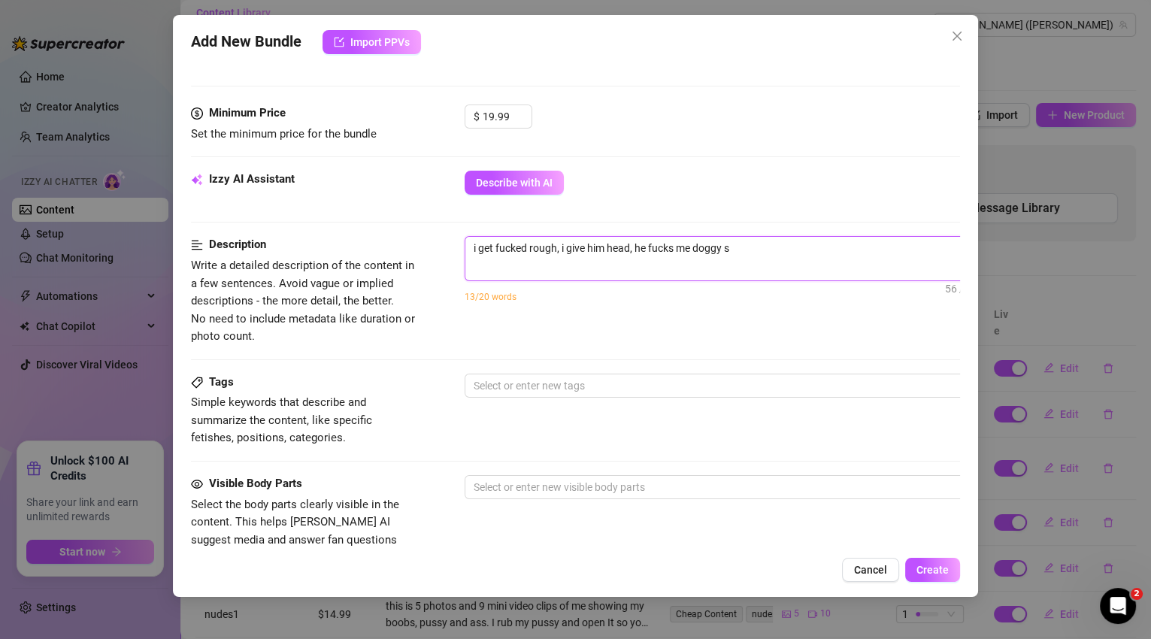
type textarea "i get fucked rough, i give him head, he fucks me doggy st"
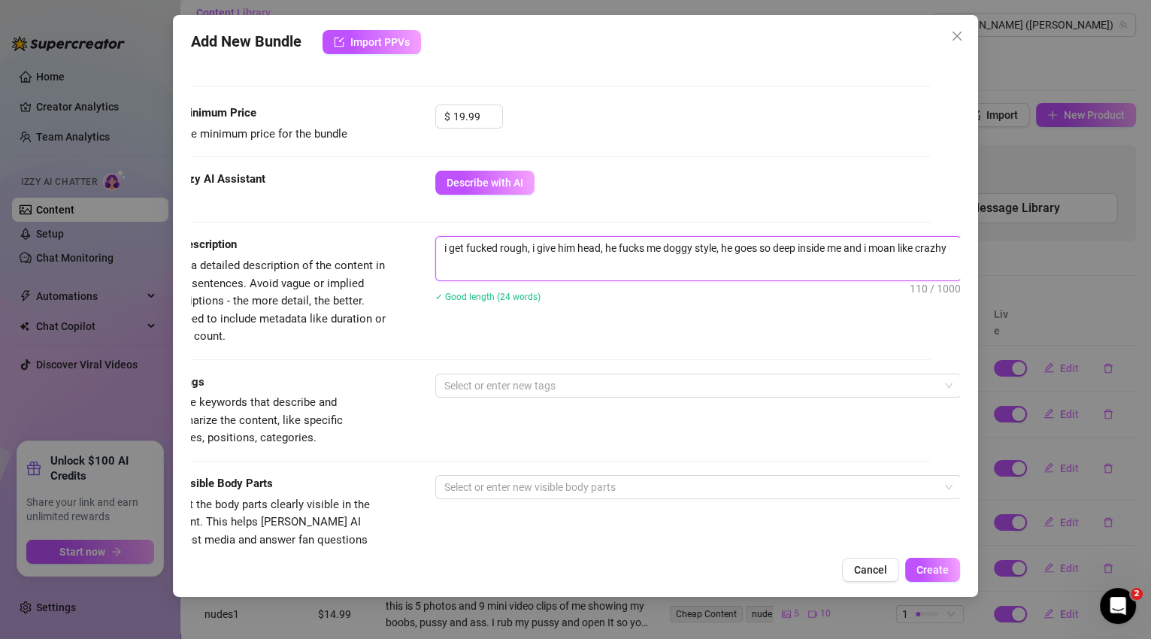
scroll to position [0, 0]
click at [533, 388] on div at bounding box center [690, 385] width 504 height 21
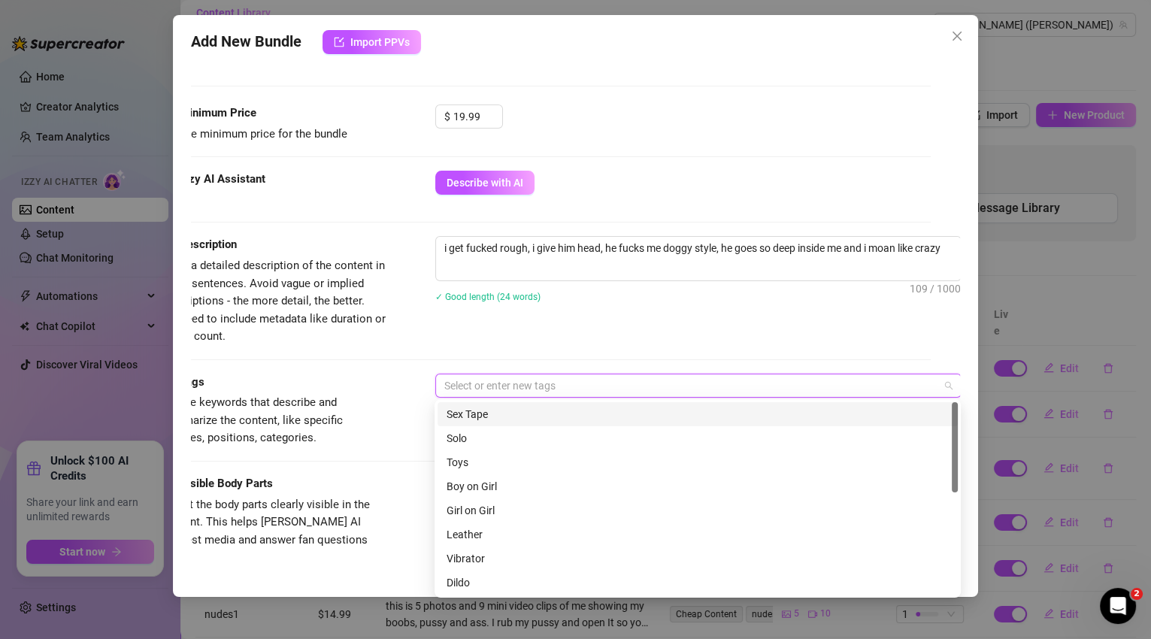
click at [521, 410] on div "Sex Tape" at bounding box center [697, 414] width 502 height 17
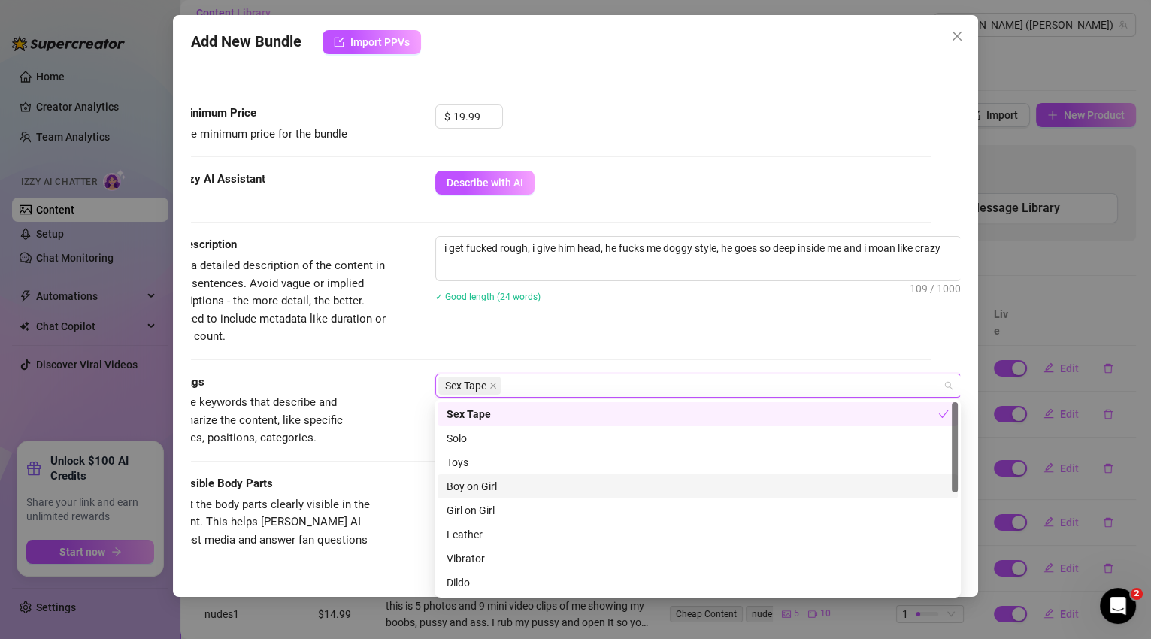
click at [504, 490] on div "Boy on Girl" at bounding box center [697, 486] width 502 height 17
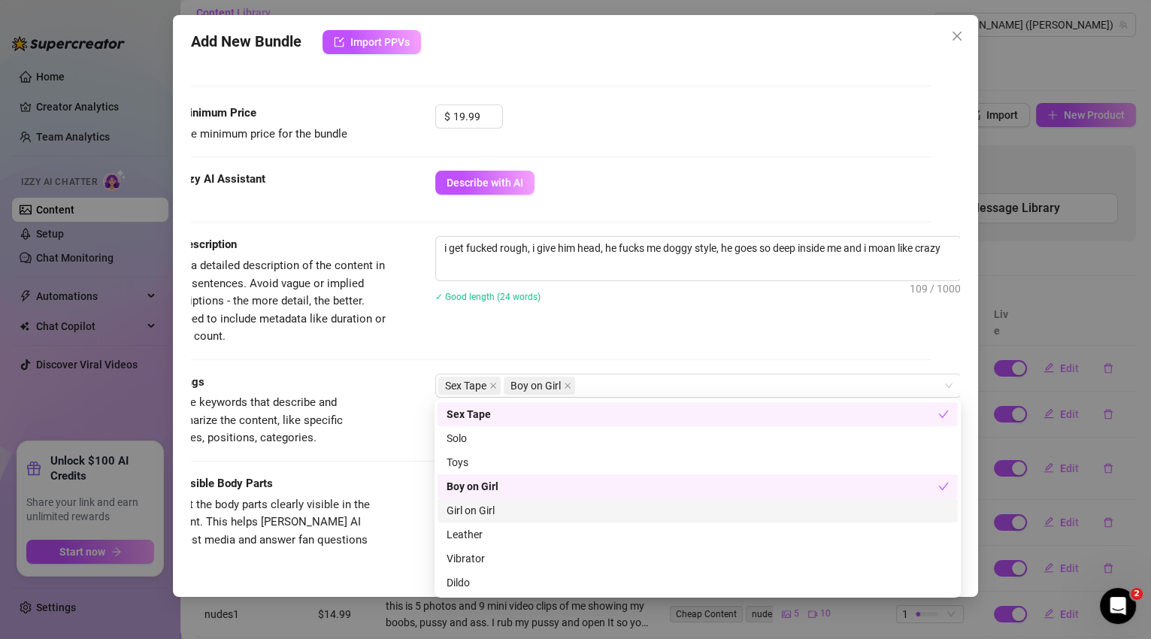
click at [409, 449] on div "Tags Simple keywords that describe and summarize the content, like specific fet…" at bounding box center [547, 424] width 770 height 101
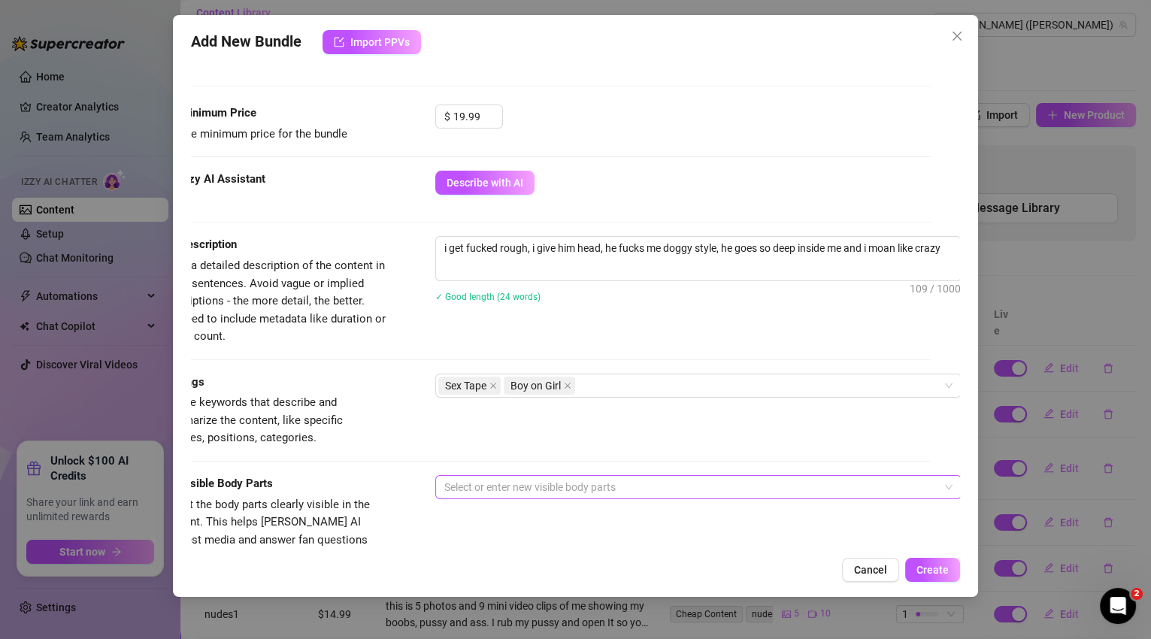
click at [442, 481] on div at bounding box center [441, 487] width 6 height 18
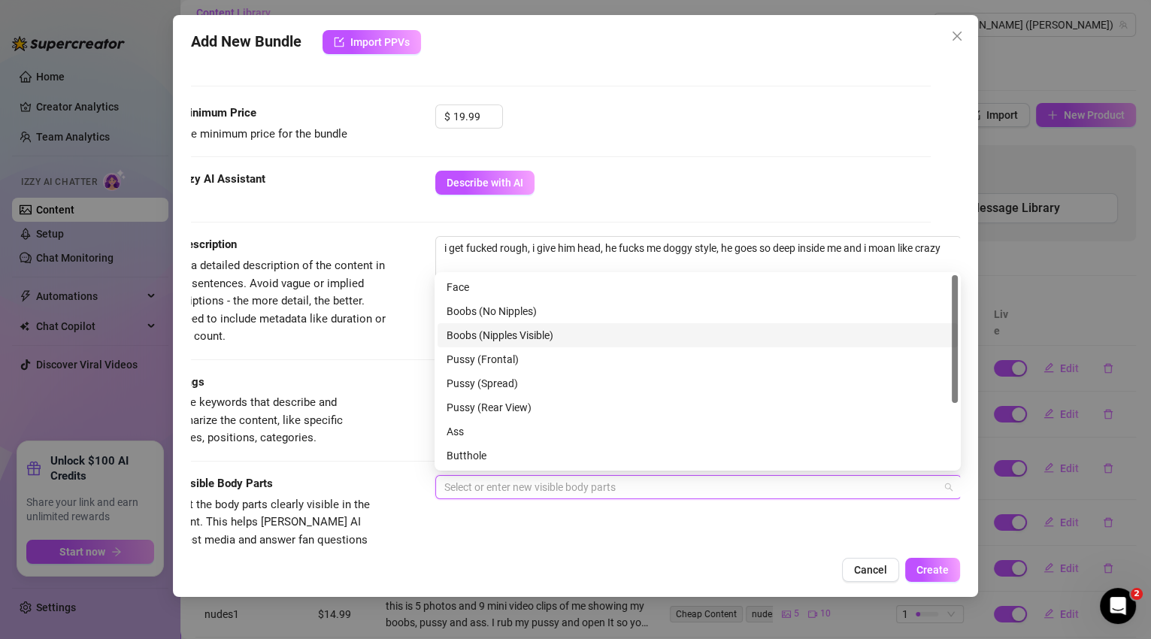
click at [509, 331] on div "Boobs (Nipples Visible)" at bounding box center [697, 335] width 502 height 17
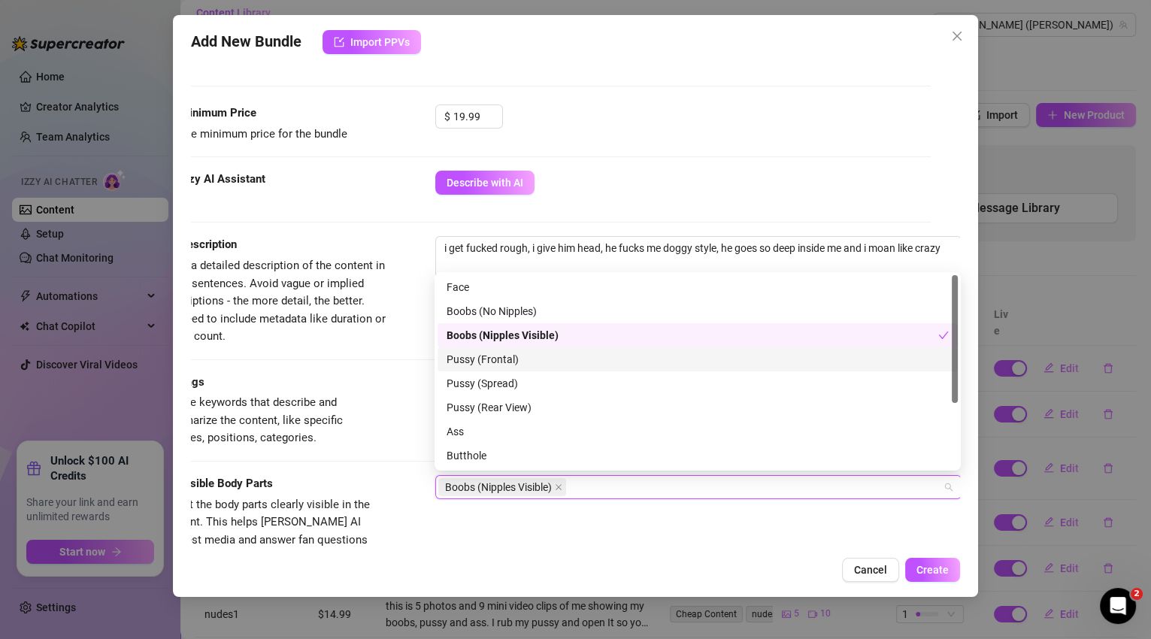
click at [502, 356] on div "Pussy (Frontal)" at bounding box center [697, 359] width 502 height 17
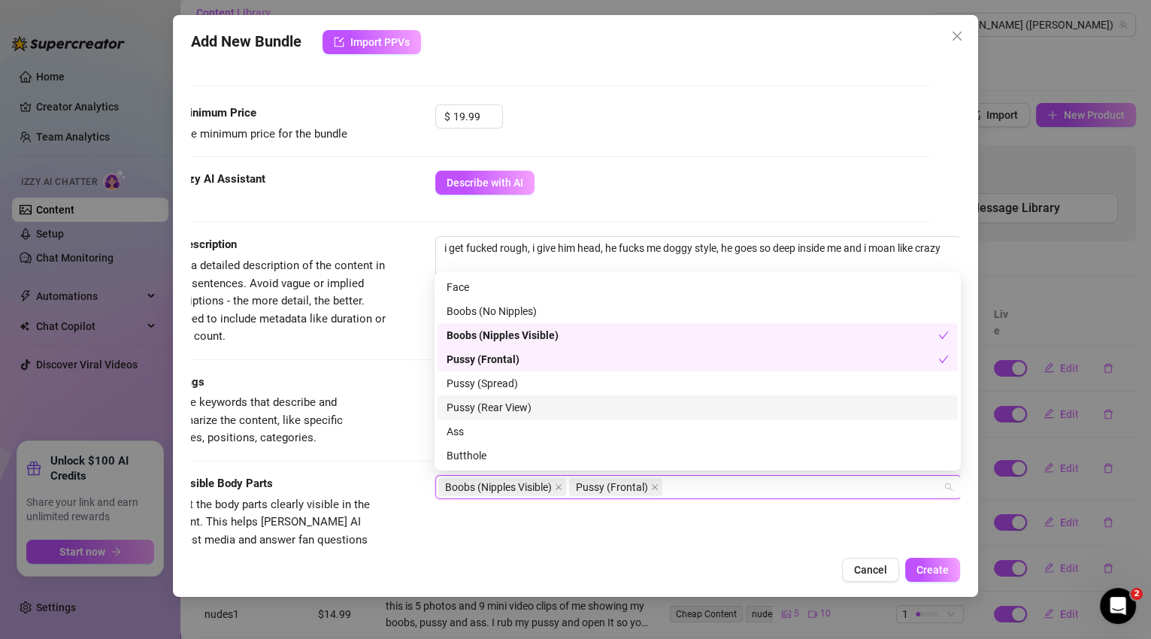
click at [515, 412] on div "Pussy (Rear View)" at bounding box center [697, 407] width 502 height 17
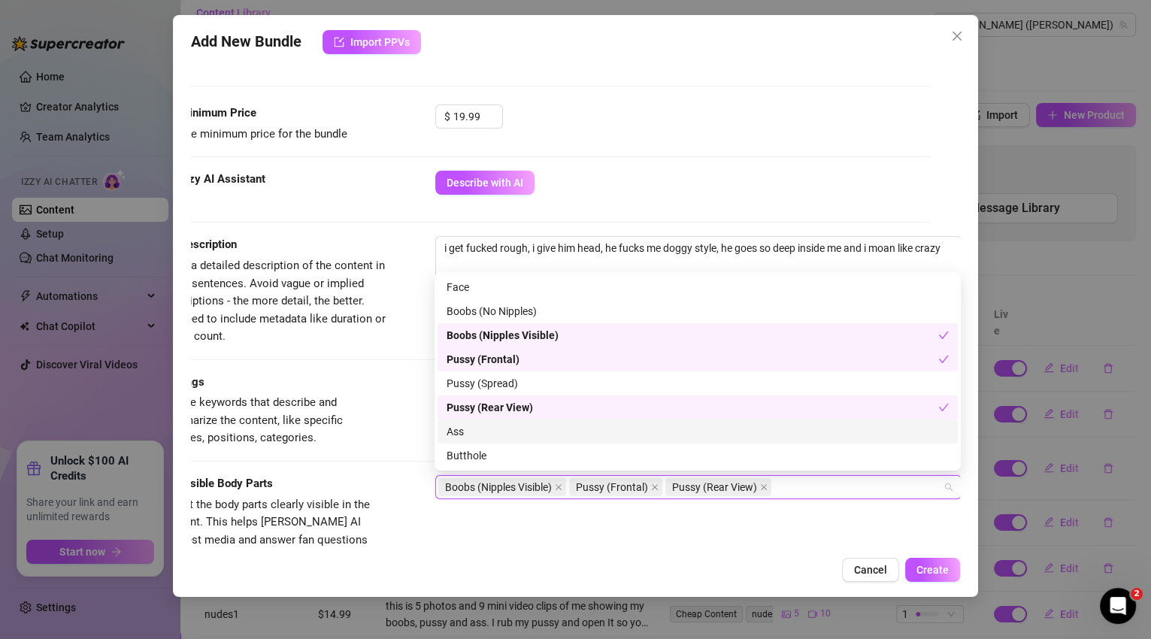
click at [481, 426] on div "Ass" at bounding box center [697, 431] width 502 height 17
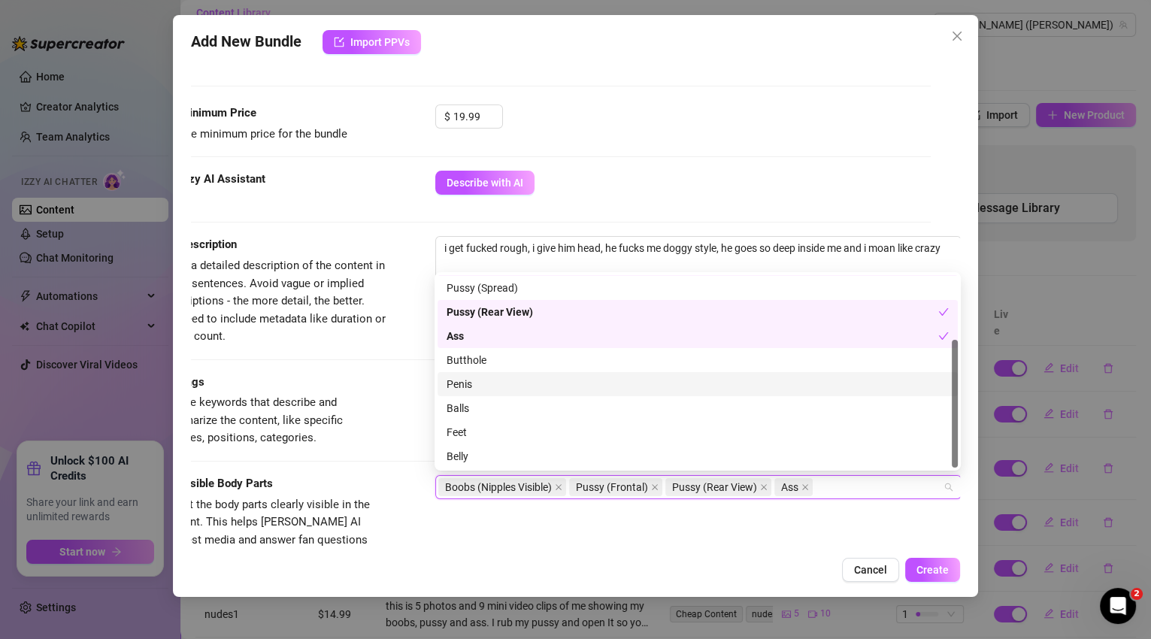
click at [510, 379] on div "Penis" at bounding box center [697, 384] width 502 height 17
click at [767, 523] on div "Visible Body Parts Select the body parts clearly visible in the content. This h…" at bounding box center [547, 521] width 770 height 92
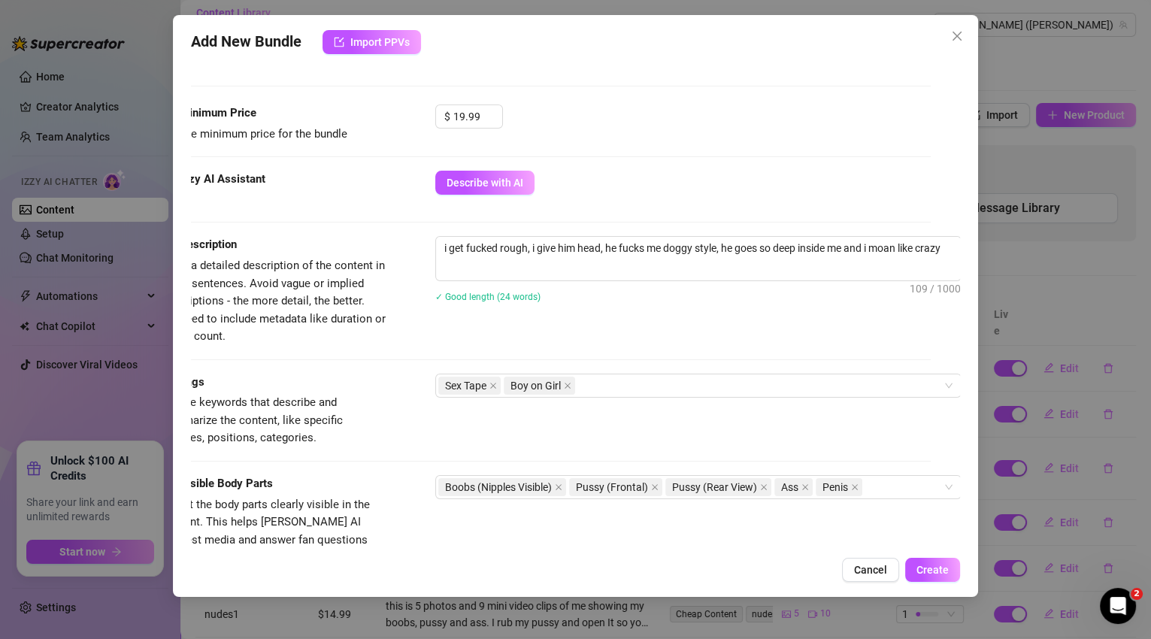
scroll to position [782, 29]
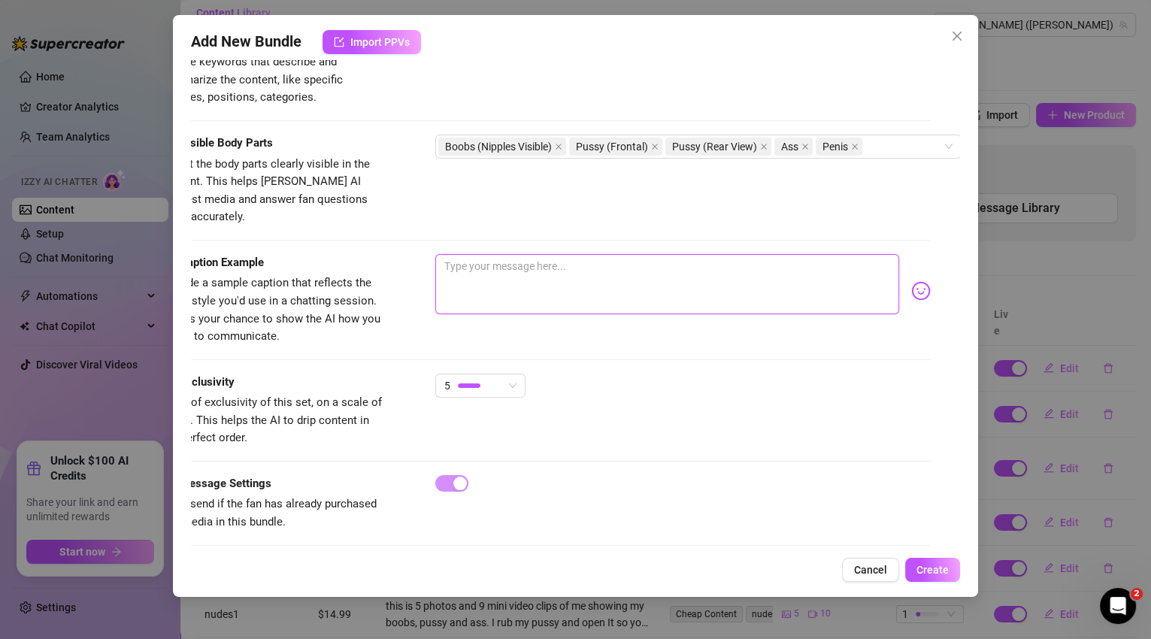
click at [521, 270] on textarea at bounding box center [667, 284] width 465 height 60
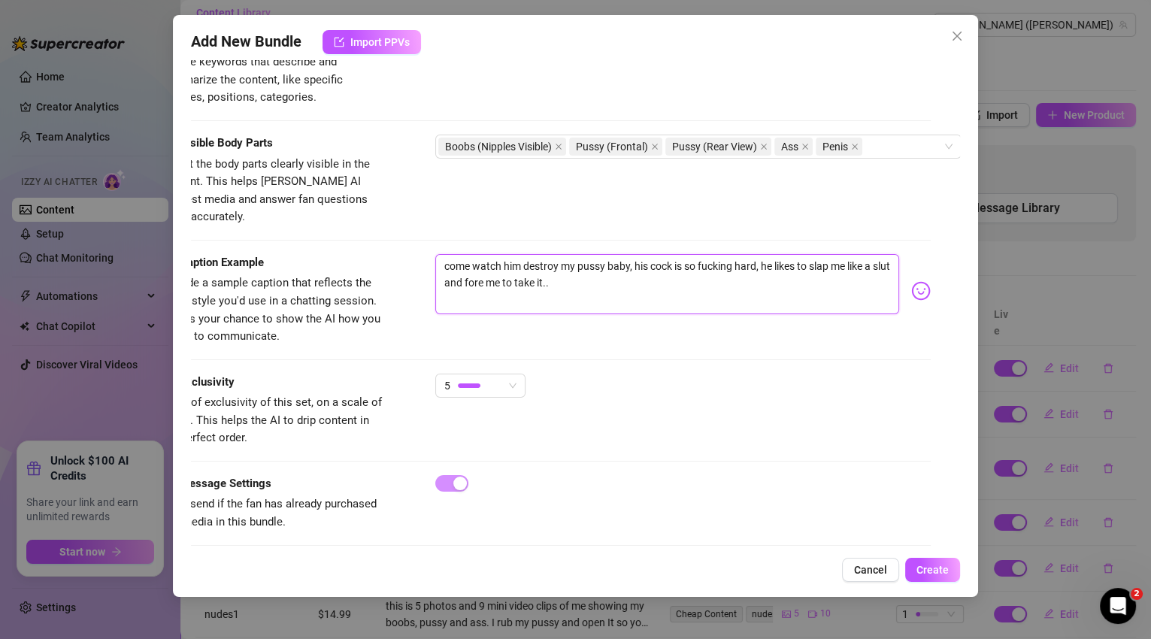
scroll to position [0, 29]
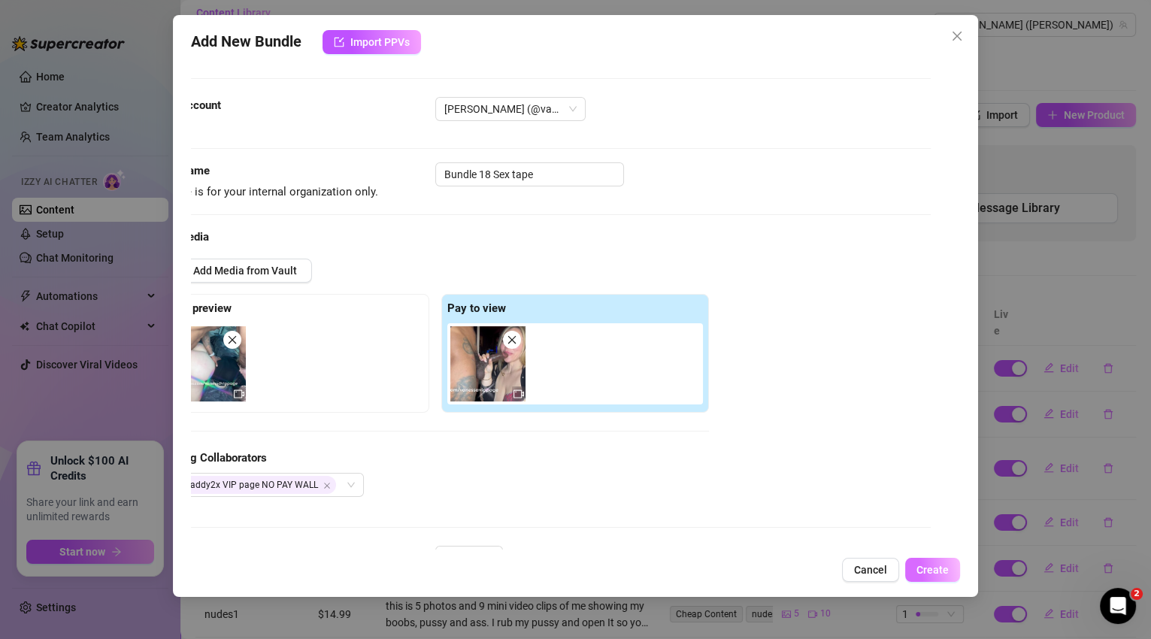
click at [946, 565] on span "Create" at bounding box center [932, 570] width 32 height 12
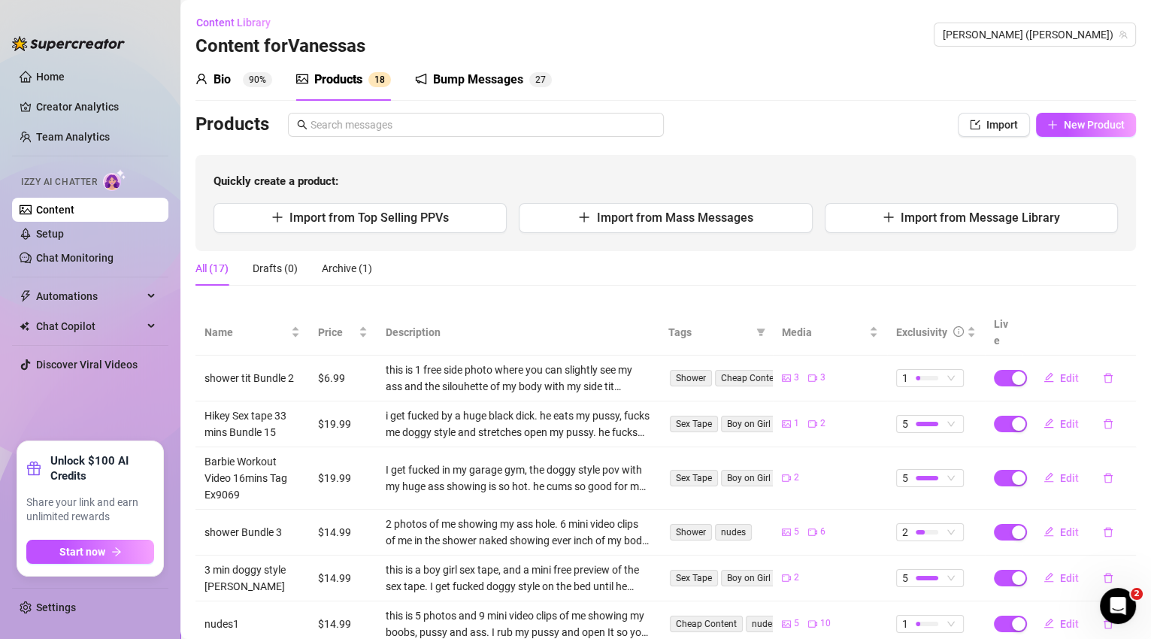
scroll to position [260, 0]
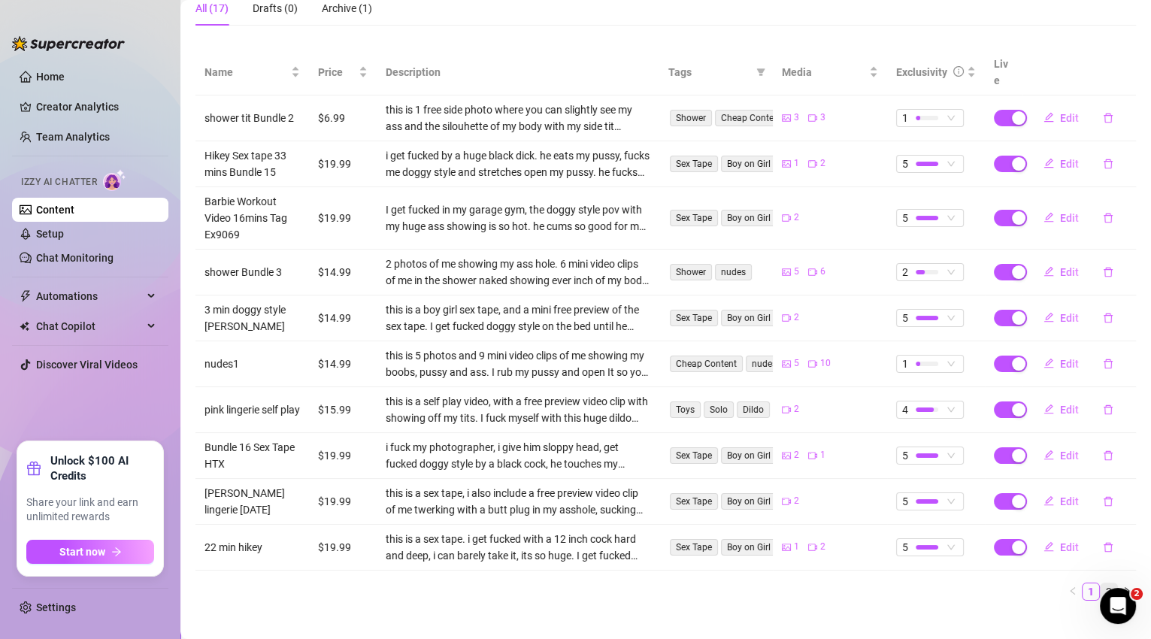
click at [1100, 583] on link "2" at bounding box center [1108, 591] width 17 height 17
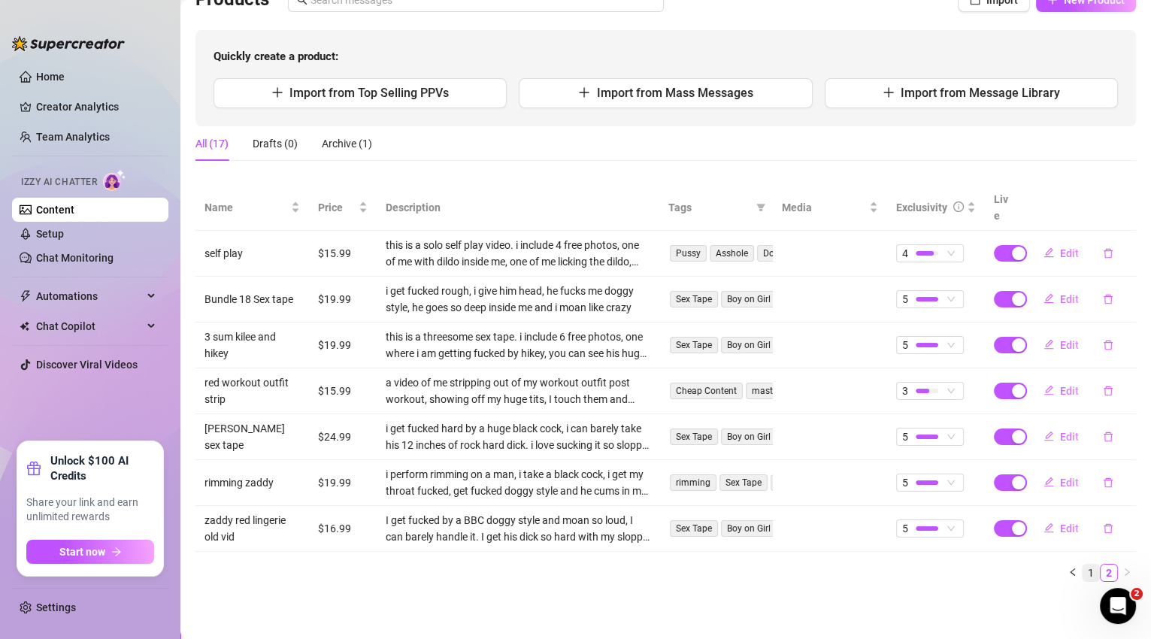
scroll to position [107, 0]
